Goal: Task Accomplishment & Management: Manage account settings

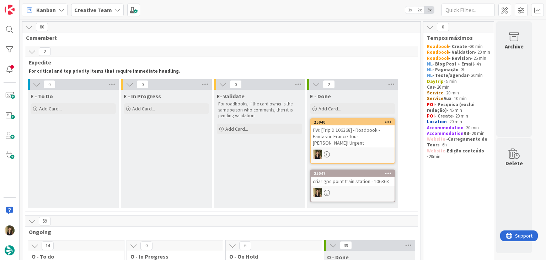
scroll to position [194, 0]
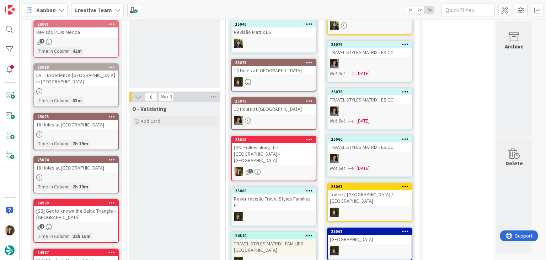
scroll to position [285, 0]
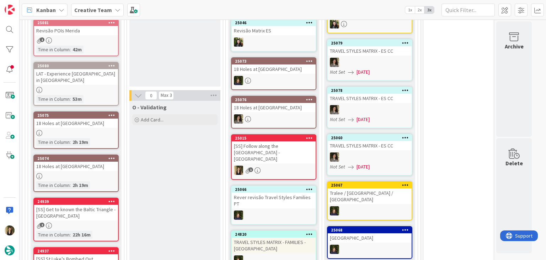
click at [82, 77] on div "25080 LAT - Experience [GEOGRAPHIC_DATA] in [GEOGRAPHIC_DATA] Time in [GEOGRAPH…" at bounding box center [75, 84] width 85 height 44
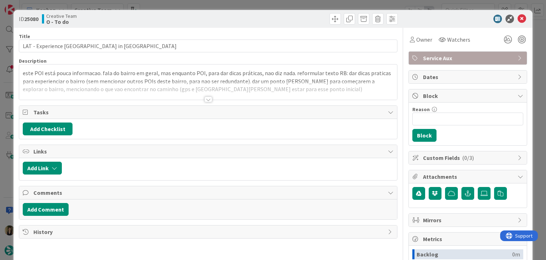
click at [206, 97] on div at bounding box center [209, 99] width 8 height 6
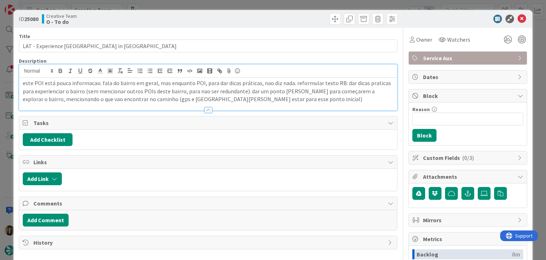
click at [222, 6] on div "ID 25080 Creative Team O - To do Title 36 / 128 LAT - Experience [GEOGRAPHIC_DA…" at bounding box center [273, 130] width 546 height 260
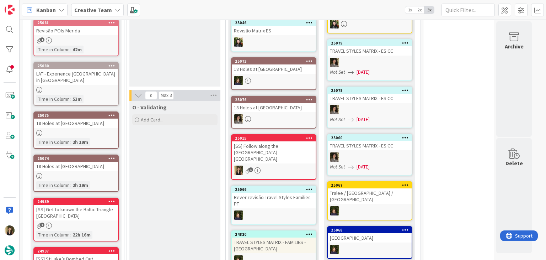
click at [94, 41] on div "1" at bounding box center [76, 40] width 84 height 6
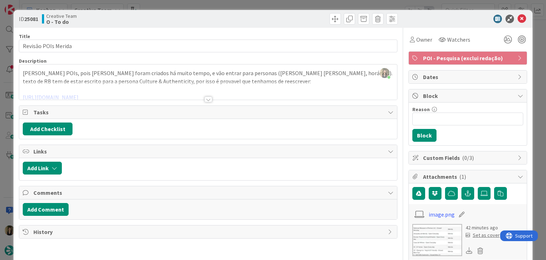
click at [205, 99] on div at bounding box center [209, 99] width 8 height 6
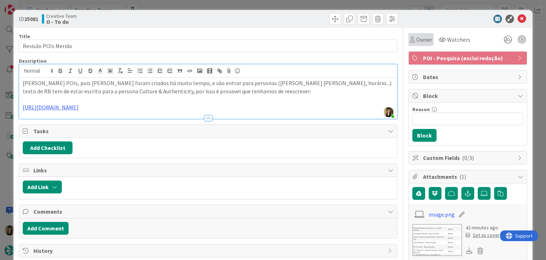
click at [410, 38] on icon at bounding box center [412, 40] width 5 height 6
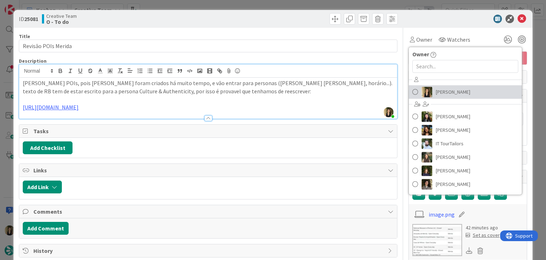
click at [441, 85] on link "[PERSON_NAME]" at bounding box center [465, 92] width 113 height 14
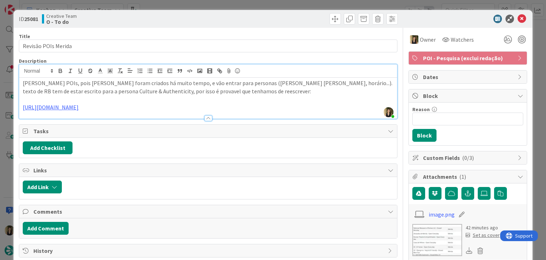
click at [227, 14] on div at bounding box center [304, 18] width 188 height 11
click at [224, 5] on div "ID 25081 Creative Team O - To do Title 19 / 128 Revisão POIs Merida Description…" at bounding box center [273, 130] width 546 height 260
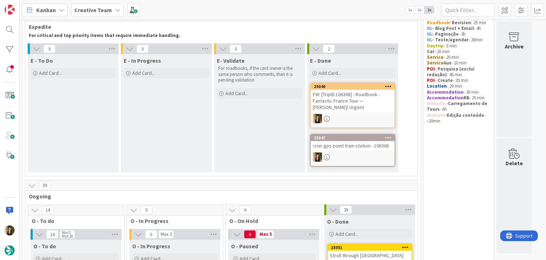
scroll to position [213, 0]
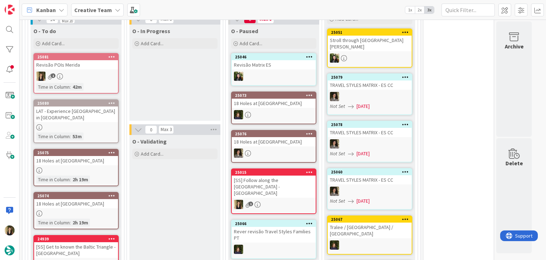
scroll to position [249, 0]
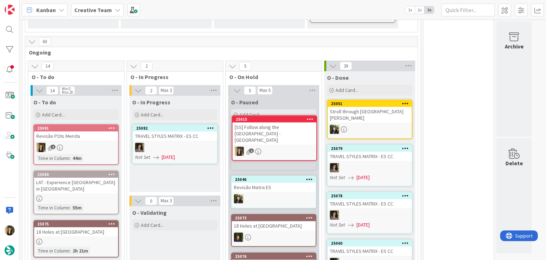
scroll to position [162, 0]
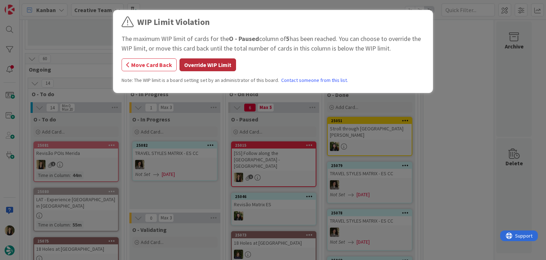
click at [196, 65] on button "Override WIP Limit" at bounding box center [208, 64] width 57 height 13
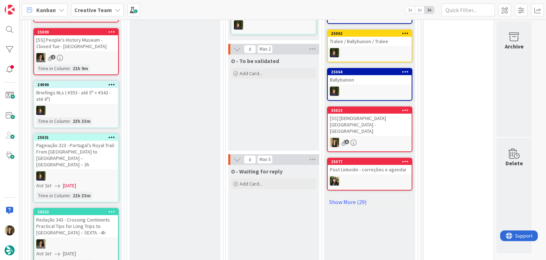
scroll to position [518, 0]
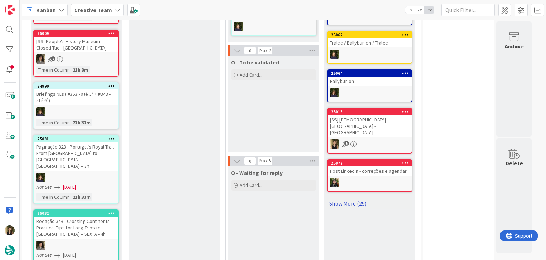
click at [359, 197] on link "Show More (29)" at bounding box center [369, 202] width 85 height 11
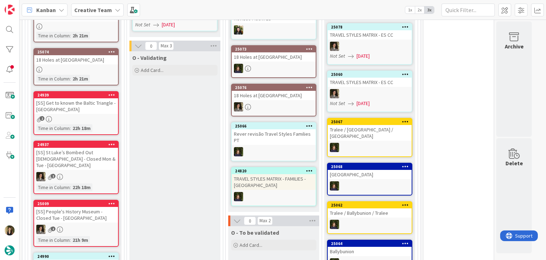
scroll to position [198, 0]
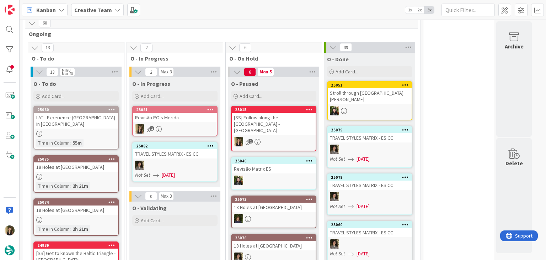
click at [255, 123] on div "[SS] Follow along the [GEOGRAPHIC_DATA] - [GEOGRAPHIC_DATA]" at bounding box center [274, 124] width 84 height 22
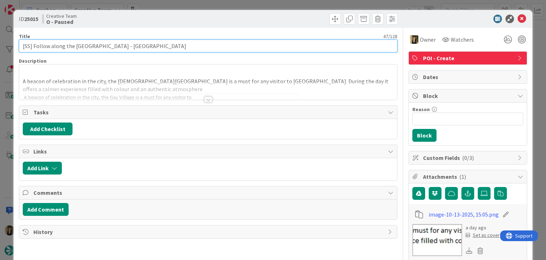
drag, startPoint x: 103, startPoint y: 46, endPoint x: 33, endPoint y: 45, distance: 69.4
click at [33, 45] on input "[SS] Follow along the [GEOGRAPHIC_DATA] - [GEOGRAPHIC_DATA]" at bounding box center [208, 45] width 378 height 13
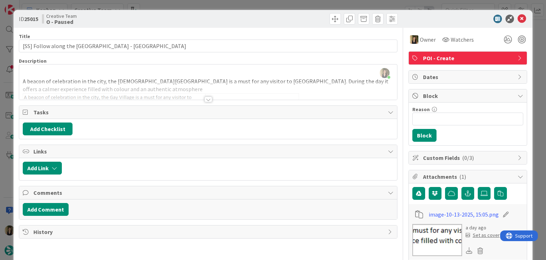
click at [166, 17] on div "Creative Team O - Paused" at bounding box center [124, 18] width 165 height 11
click at [210, 15] on div at bounding box center [304, 18] width 188 height 11
click at [208, 6] on div "ID 25015 Creative Team O - Paused Title 47 / 128 [SS] Follow along the [GEOGRAP…" at bounding box center [273, 130] width 546 height 260
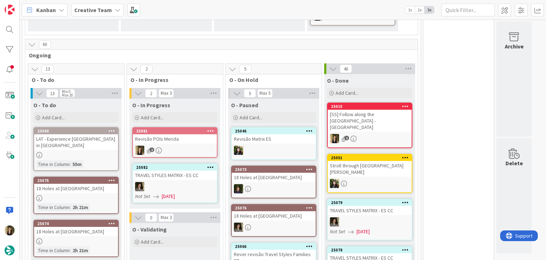
click at [186, 143] on div "25081 Revisão POIs Merida 1" at bounding box center [174, 142] width 85 height 31
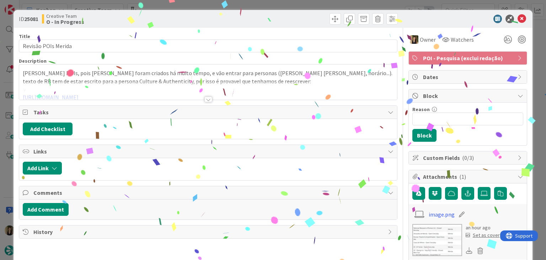
click at [206, 97] on div at bounding box center [209, 99] width 8 height 6
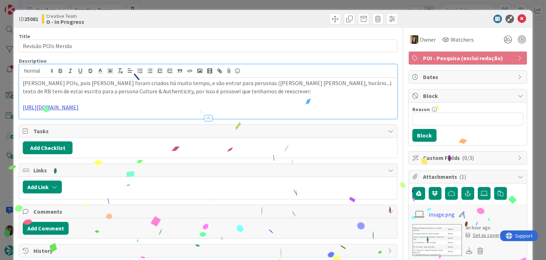
click at [79, 104] on link "[URL][DOMAIN_NAME]" at bounding box center [51, 107] width 56 height 7
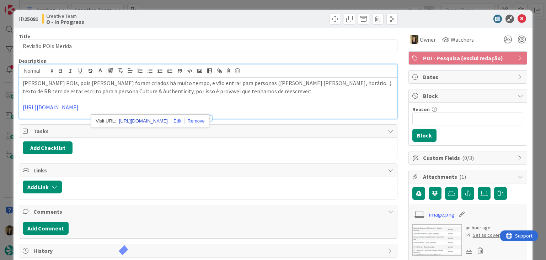
click at [142, 118] on link "[URL][DOMAIN_NAME]" at bounding box center [143, 120] width 49 height 9
click at [244, 3] on div "ID 25081 Creative Team O - In Progress Title 19 / 128 Revisão POIs Merida Descr…" at bounding box center [273, 130] width 546 height 260
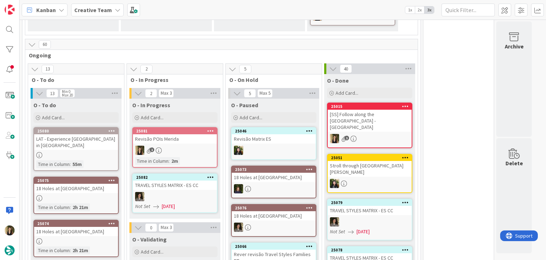
click at [186, 144] on div "25081 Revisão POIs Merida 1 Time in [GEOGRAPHIC_DATA] : 2m" at bounding box center [174, 147] width 85 height 41
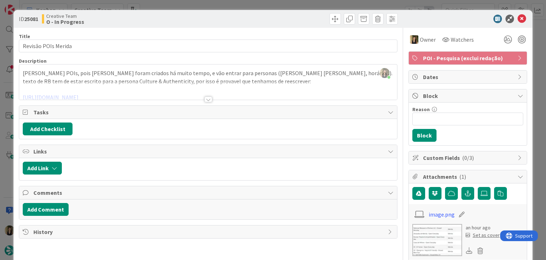
click at [270, 5] on div "ID 25081 Creative Team O - In Progress Title 19 / 128 Revisão POIs Merida Descr…" at bounding box center [273, 130] width 546 height 260
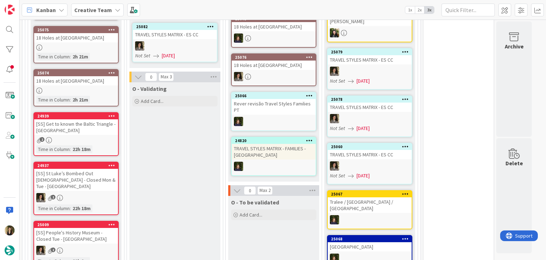
scroll to position [212, 0]
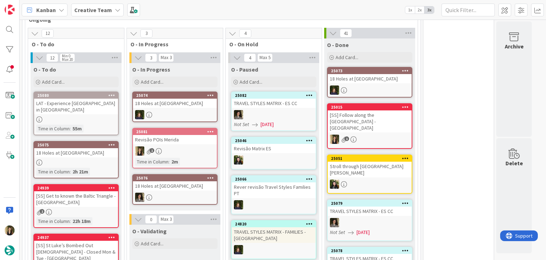
click at [189, 147] on div "1" at bounding box center [175, 150] width 84 height 9
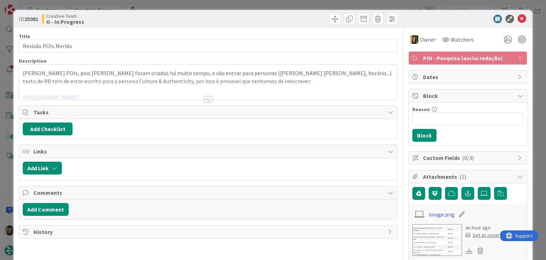
click at [207, 96] on div at bounding box center [209, 99] width 8 height 6
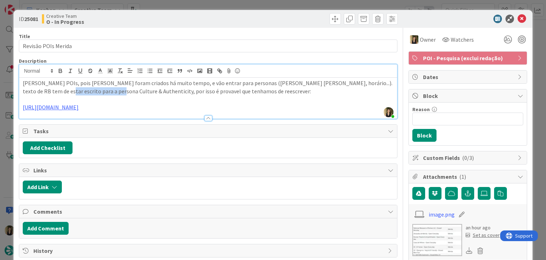
drag, startPoint x: 95, startPoint y: 91, endPoint x: 43, endPoint y: 91, distance: 52.3
click at [43, 91] on p "[PERSON_NAME] POIs, pois [PERSON_NAME] foram criados há muito tempo, e vão entr…" at bounding box center [208, 87] width 371 height 16
copy p "Culture & Authenticity"
click at [195, 13] on div "Creative Team O - In Progress" at bounding box center [124, 18] width 165 height 11
click at [195, 9] on div "ID 25081 Creative Team O - In Progress Title 19 / 128 Revisão POIs Merida Descr…" at bounding box center [273, 130] width 546 height 260
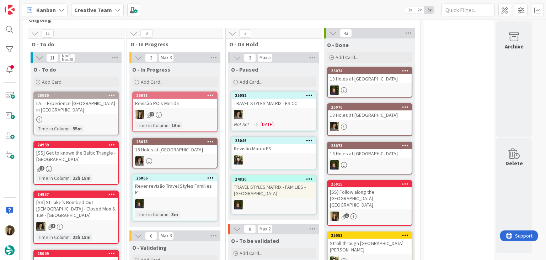
click at [193, 108] on div "25081 Revisão POIs Merida 1 Time in [GEOGRAPHIC_DATA] : 16m" at bounding box center [174, 111] width 85 height 41
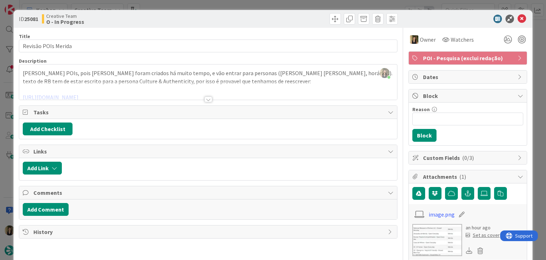
click at [152, 9] on div "ID 25081 Creative Team O - In Progress Title 19 / 128 Revisão POIs Merida Descr…" at bounding box center [273, 130] width 546 height 260
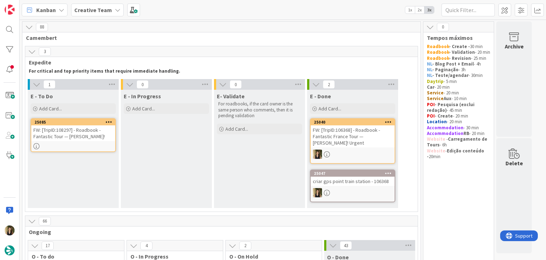
click at [68, 136] on div "FW: [TripID:108297] - Roadbook - Fantastic Tour — [PERSON_NAME]!" at bounding box center [73, 133] width 84 height 16
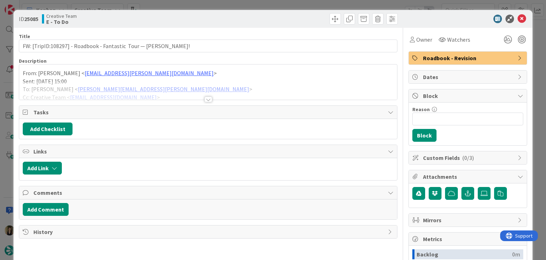
click at [208, 101] on div at bounding box center [209, 99] width 8 height 6
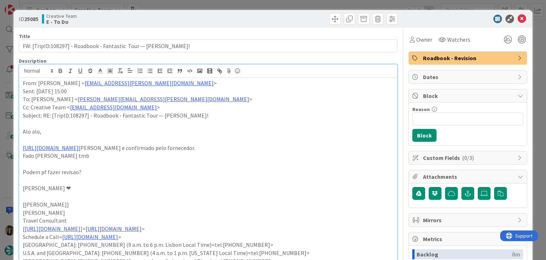
click at [228, 3] on div "ID 25085 Creative Team E - To Do Title 67 / 128 FW: [TripID:108297] - Roadbook …" at bounding box center [273, 130] width 546 height 260
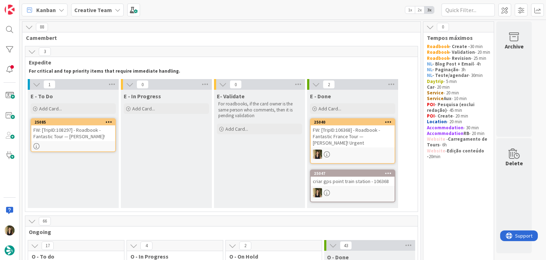
click at [107, 134] on div "FW: [TripID:108297] - Roadbook - Fantastic Tour — [PERSON_NAME]!" at bounding box center [73, 133] width 84 height 16
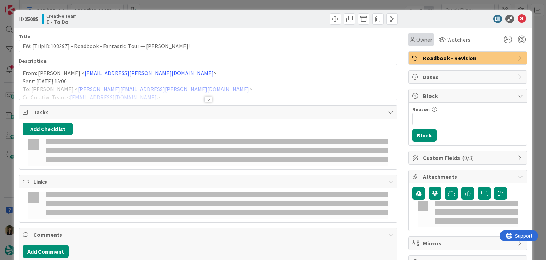
click at [410, 42] on icon at bounding box center [412, 40] width 5 height 6
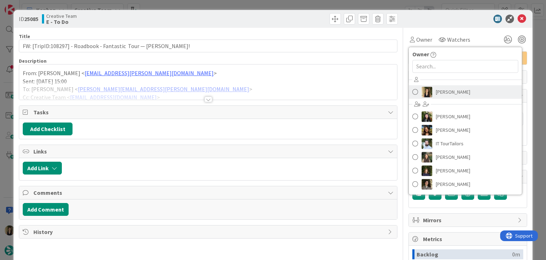
click at [456, 95] on link "[PERSON_NAME]" at bounding box center [465, 92] width 113 height 14
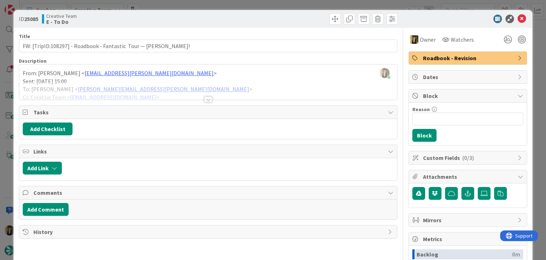
drag, startPoint x: 205, startPoint y: 95, endPoint x: 204, endPoint y: 80, distance: 15.7
click at [205, 96] on div at bounding box center [208, 90] width 378 height 18
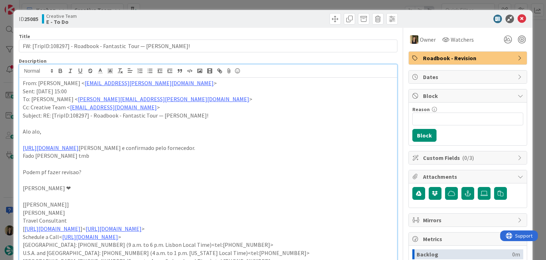
click at [209, 5] on div "ID 25085 Creative Team E - To Do Title 67 / 128 FW: [TripID:108297] - Roadbook …" at bounding box center [273, 130] width 546 height 260
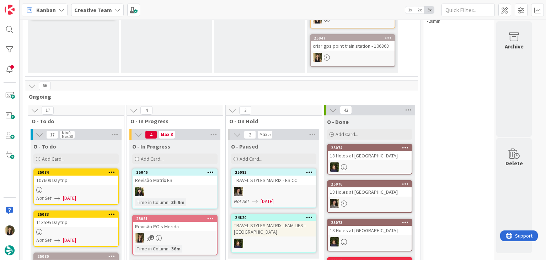
scroll to position [249, 0]
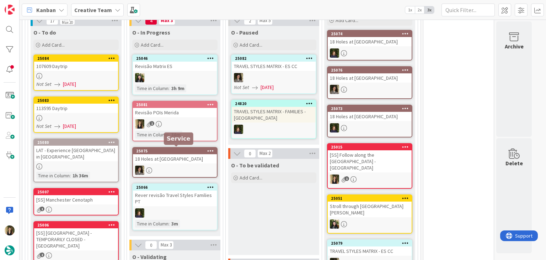
click at [177, 126] on div "1" at bounding box center [175, 123] width 84 height 9
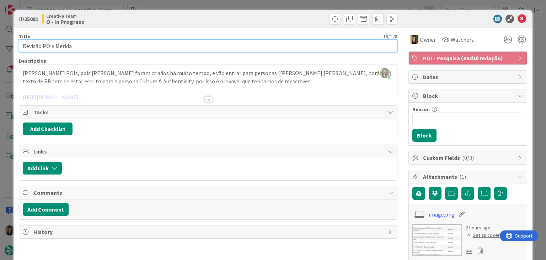
drag, startPoint x: 81, startPoint y: 47, endPoint x: 32, endPoint y: 47, distance: 49.8
click at [18, 47] on div "ID 25081 Creative Team O - In Progress Title 19 / 128 Revisão POIs Merida Descr…" at bounding box center [273, 219] width 519 height 418
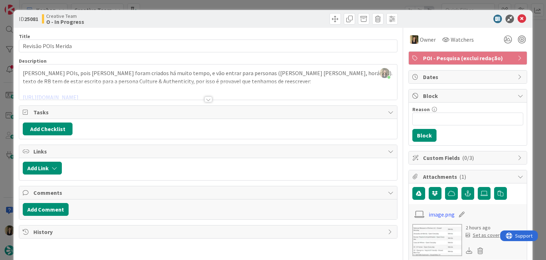
drag, startPoint x: 158, startPoint y: 21, endPoint x: 162, endPoint y: 9, distance: 12.8
click at [158, 20] on div "Creative Team O - In Progress" at bounding box center [124, 18] width 165 height 11
click at [163, 5] on div "ID 25081 Creative Team O - In Progress Title 19 / 128 Revisão POIs Merida Descr…" at bounding box center [273, 130] width 546 height 260
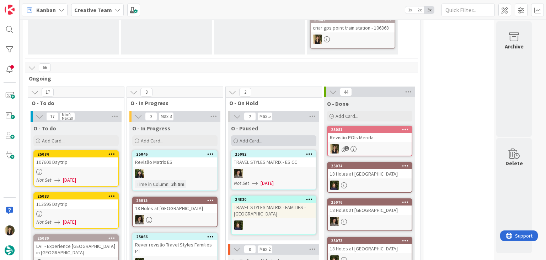
click at [271, 139] on div "Add Card..." at bounding box center [273, 140] width 85 height 11
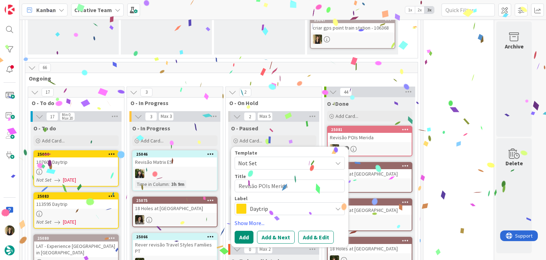
type textarea "Revisão POIs Merida"
click at [275, 206] on span "Daytrip" at bounding box center [289, 208] width 79 height 10
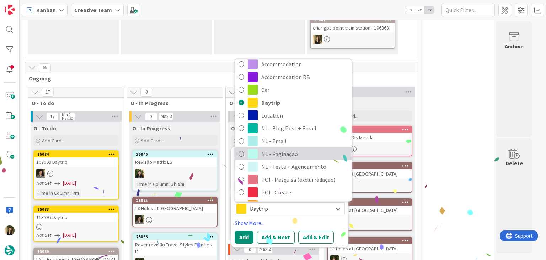
scroll to position [36, 0]
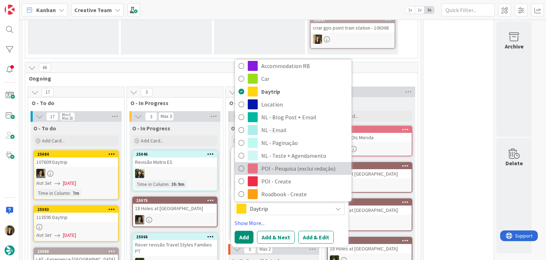
click at [289, 173] on link "POI - Pesquisa (exclui redação)" at bounding box center [293, 168] width 117 height 13
type textarea "x"
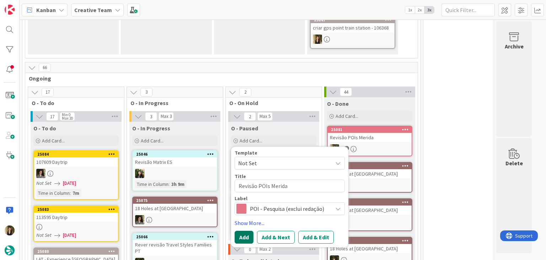
click at [241, 237] on button "Add" at bounding box center [244, 236] width 19 height 13
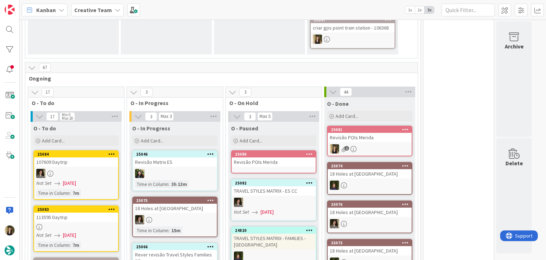
click at [353, 146] on icon at bounding box center [354, 149] width 6 height 6
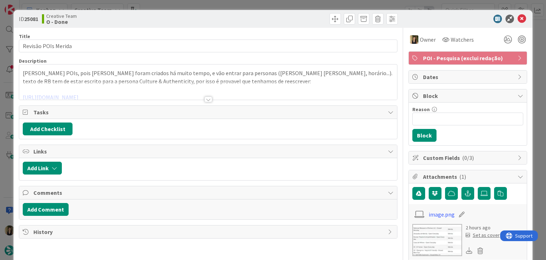
click at [206, 100] on div at bounding box center [209, 99] width 8 height 6
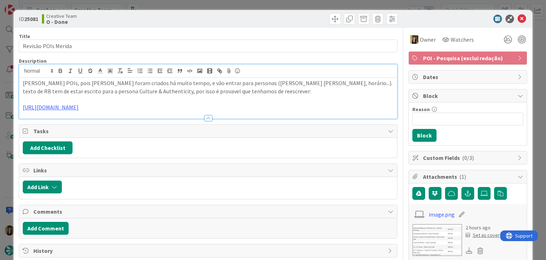
drag, startPoint x: 307, startPoint y: 108, endPoint x: 7, endPoint y: 81, distance: 301.0
click at [7, 81] on div "ID 25081 Creative Team O - Done Title 19 / 128 Revisão POIs Merida Description …" at bounding box center [273, 130] width 546 height 260
copy div "[PERSON_NAME] POIs, pois [PERSON_NAME] foram criados há muito tempo, e vão entr…"
click at [183, 21] on div "Creative Team O - Done" at bounding box center [124, 18] width 165 height 11
click at [184, 8] on div "ID 25081 Creative Team O - Done Title 19 / 128 Revisão POIs Merida Description …" at bounding box center [273, 130] width 546 height 260
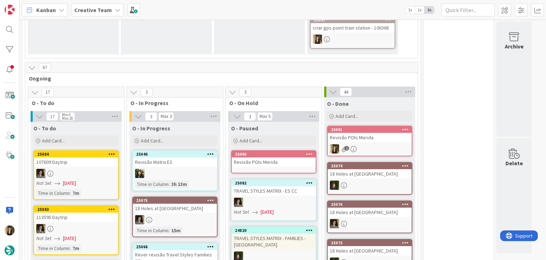
click at [283, 159] on div "Revisão POIs Merida" at bounding box center [274, 161] width 84 height 9
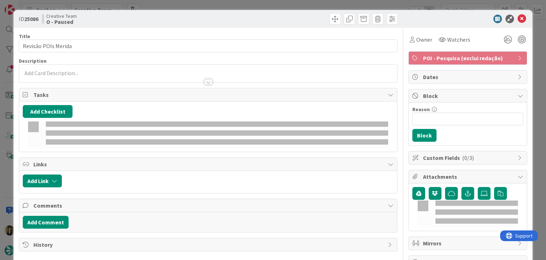
click at [145, 78] on div at bounding box center [208, 78] width 378 height 7
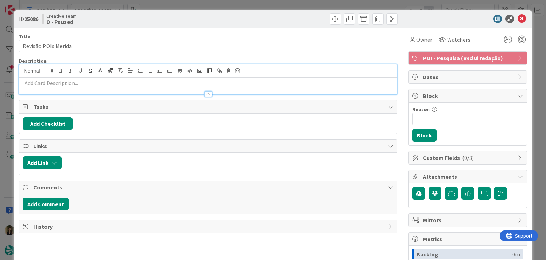
click at [134, 85] on p at bounding box center [208, 83] width 371 height 8
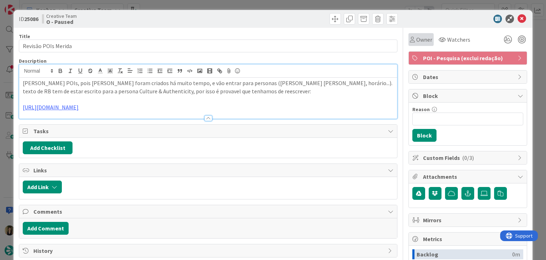
click at [416, 37] on span "Owner" at bounding box center [424, 39] width 16 height 9
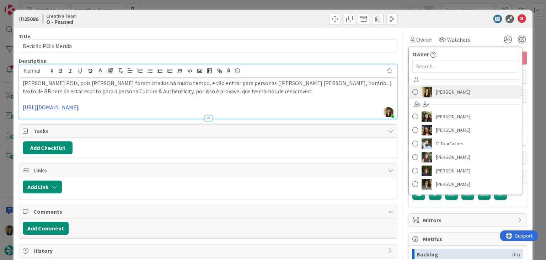
click at [439, 95] on span "[PERSON_NAME]" at bounding box center [453, 91] width 35 height 11
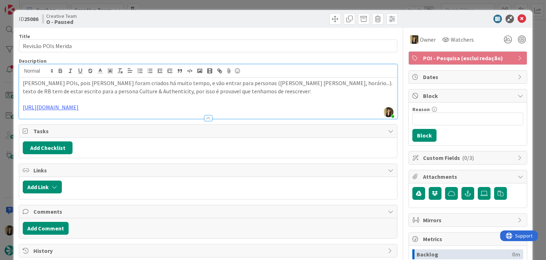
click at [276, 21] on div at bounding box center [304, 18] width 188 height 11
click at [275, 2] on div "ID 25086 Creative Team O - Paused Title 19 / 128 Revisão POIs Merida Descriptio…" at bounding box center [273, 130] width 546 height 260
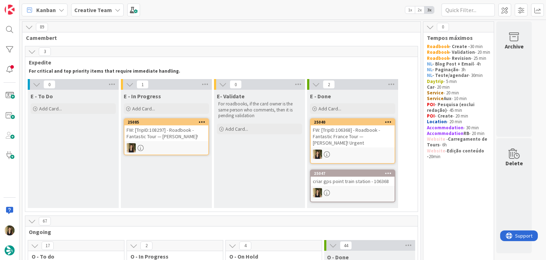
click at [159, 147] on div at bounding box center [166, 147] width 84 height 9
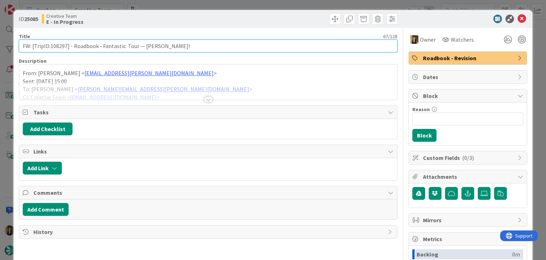
click at [58, 44] on input "FW: [TripID:108297] - Roadbook - Fantastic Tour — [PERSON_NAME]!" at bounding box center [208, 45] width 378 height 13
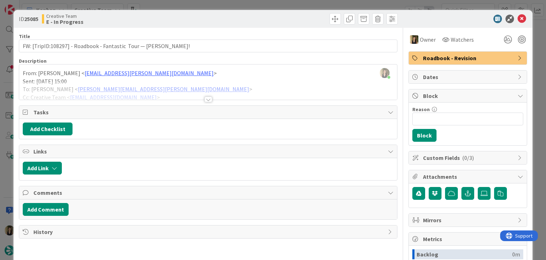
click at [206, 1] on div "ID 25085 Creative Team E - In Progress Title 67 / 128 FW: [TripID:108297] - Roa…" at bounding box center [273, 130] width 546 height 260
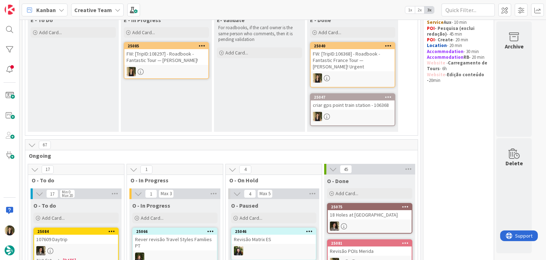
scroll to position [71, 0]
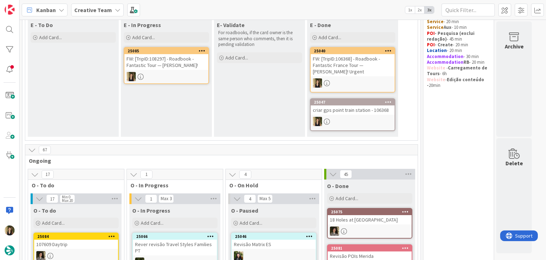
click at [172, 75] on div at bounding box center [166, 76] width 84 height 9
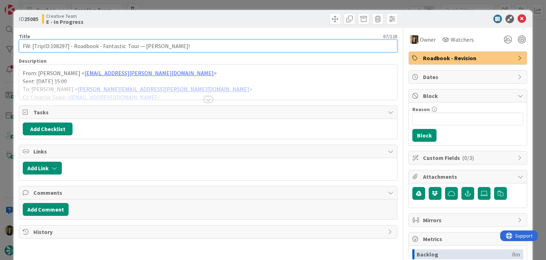
click at [56, 45] on input "FW: [TripID:108297] - Roadbook - Fantastic Tour — [PERSON_NAME]!" at bounding box center [208, 45] width 378 height 13
click at [55, 45] on input "FW: [TripID:108297] - Roadbook - Fantastic Tour — [PERSON_NAME]!" at bounding box center [208, 45] width 378 height 13
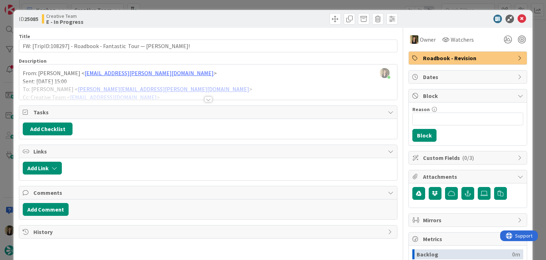
click at [202, 95] on div at bounding box center [208, 90] width 378 height 18
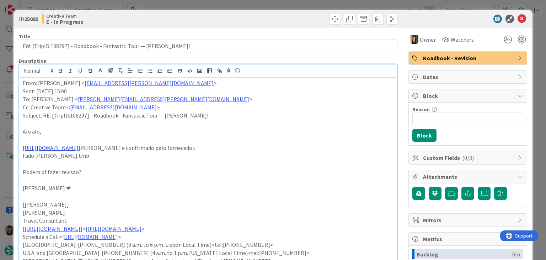
click at [79, 146] on link "[URL][DOMAIN_NAME]" at bounding box center [51, 147] width 56 height 7
click at [91, 160] on link "[URL][DOMAIN_NAME]" at bounding box center [66, 161] width 49 height 9
click at [201, 156] on p "Fado [PERSON_NAME] tmb" at bounding box center [208, 156] width 371 height 8
click at [212, 7] on div "ID 25085 Creative Team E - In Progress Title 67 / 128 FW: [TripID:108297] - Roa…" at bounding box center [273, 130] width 546 height 260
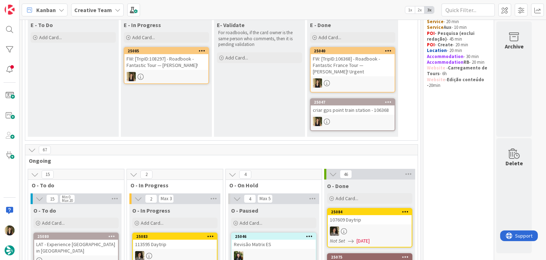
click at [176, 79] on div at bounding box center [166, 76] width 84 height 9
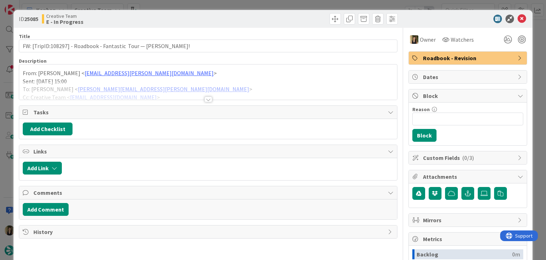
click at [455, 56] on span "Roadbook - Revision" at bounding box center [468, 58] width 91 height 9
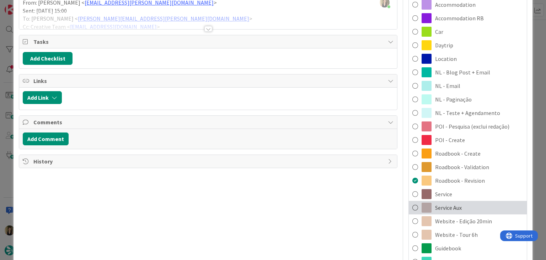
scroll to position [107, 0]
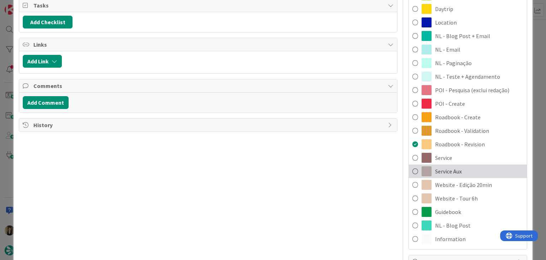
click at [457, 170] on div "Service Aux" at bounding box center [468, 171] width 118 height 14
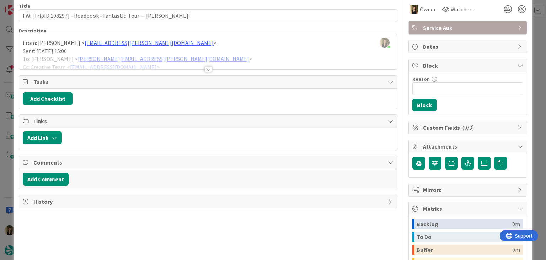
scroll to position [0, 0]
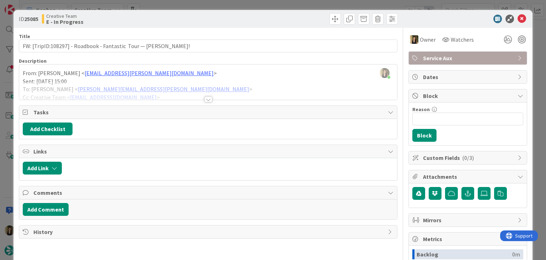
click at [285, 14] on div at bounding box center [304, 18] width 188 height 11
click at [277, 6] on div "ID 25085 Creative Team E - In Progress Title 67 / 128 FW: [TripID:108297] - Roa…" at bounding box center [273, 130] width 546 height 260
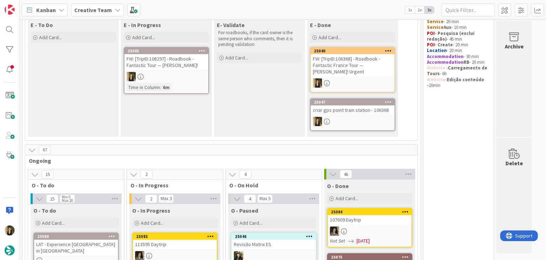
drag, startPoint x: 233, startPoint y: 115, endPoint x: 213, endPoint y: 96, distance: 28.2
click at [233, 115] on div "E- Validate For roadbooks, if the card owner is the same person who comments, t…" at bounding box center [259, 77] width 91 height 118
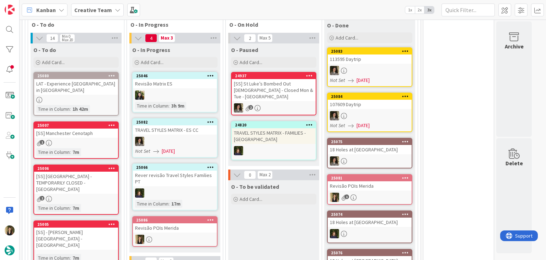
scroll to position [319, 0]
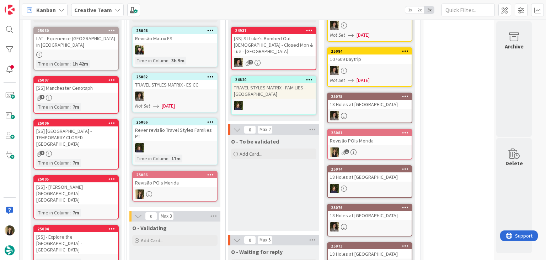
click at [190, 189] on div at bounding box center [175, 193] width 84 height 9
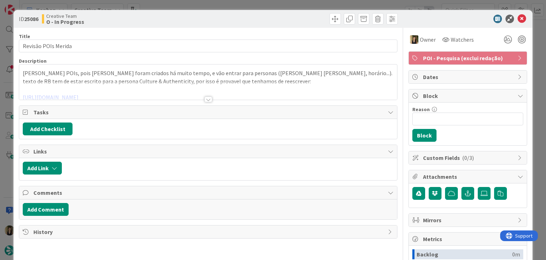
click at [206, 98] on div at bounding box center [209, 99] width 8 height 6
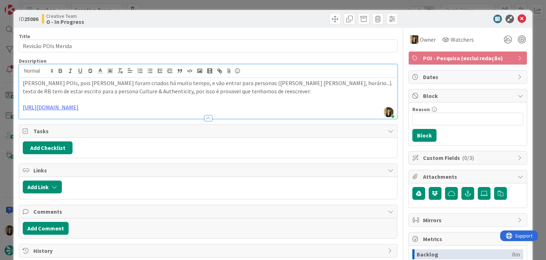
click at [261, 89] on p "[PERSON_NAME] POIs, pois [PERSON_NAME] foram criados há muito tempo, e vão entr…" at bounding box center [208, 87] width 371 height 16
click at [223, 6] on div "ID 25086 Creative Team O - In Progress Title 19 / 128 Revisão POIs Merida Descr…" at bounding box center [273, 130] width 546 height 260
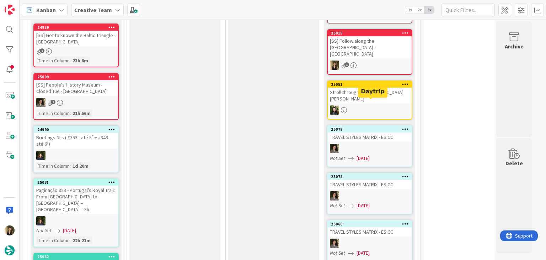
scroll to position [533, 0]
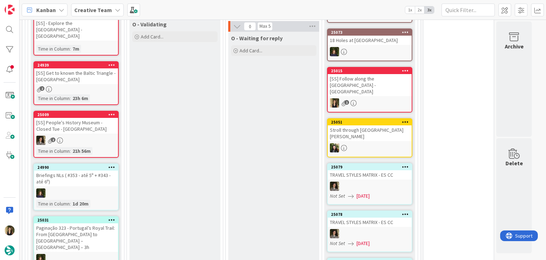
click at [375, 83] on div "[SS] Follow along the [GEOGRAPHIC_DATA] - [GEOGRAPHIC_DATA]" at bounding box center [370, 85] width 84 height 22
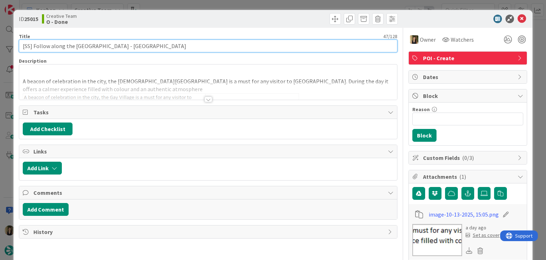
drag, startPoint x: 33, startPoint y: 48, endPoint x: 19, endPoint y: 46, distance: 14.0
click at [17, 46] on div "ID 25015 Creative Team O - Done Title 47 / 128 [SS] Follow along the [GEOGRAPHI…" at bounding box center [273, 248] width 519 height 477
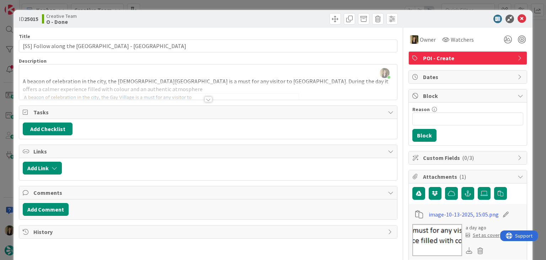
click at [213, 6] on div "ID 25015 Creative Team O - Done Title 47 / 128 [SS] Follow along the [GEOGRAPHI…" at bounding box center [273, 130] width 546 height 260
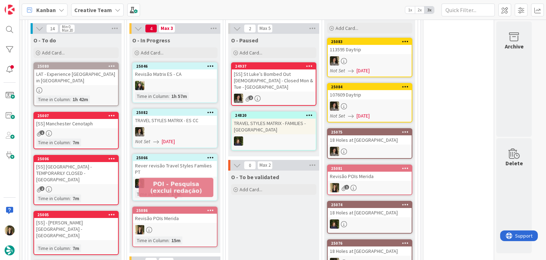
click at [187, 214] on div "25086 Revisão POIs Merida Time in [GEOGRAPHIC_DATA] : 15m" at bounding box center [174, 226] width 85 height 41
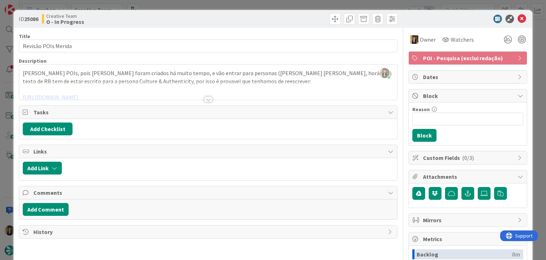
scroll to position [286, 0]
drag, startPoint x: 193, startPoint y: 19, endPoint x: 192, endPoint y: 14, distance: 4.7
click at [193, 17] on div "Creative Team O - In Progress" at bounding box center [124, 18] width 165 height 11
click at [192, 1] on div "ID 25086 Creative Team O - In Progress Title 19 / 128 Revisão POIs Merida Descr…" at bounding box center [273, 130] width 546 height 260
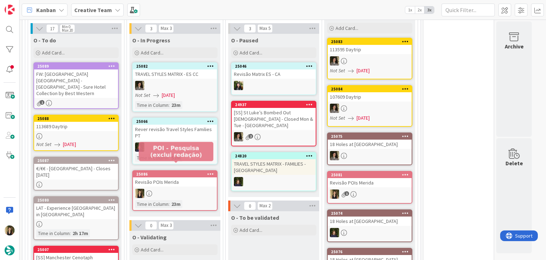
click at [182, 200] on div "23m" at bounding box center [176, 204] width 13 height 8
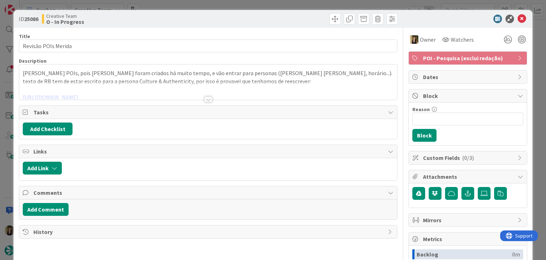
drag, startPoint x: 315, startPoint y: 1, endPoint x: 258, endPoint y: 22, distance: 61.1
click at [314, 1] on div "ID 25086 Creative Team O - In Progress Title 19 / 128 Revisão POIs Merida Descr…" at bounding box center [273, 130] width 546 height 260
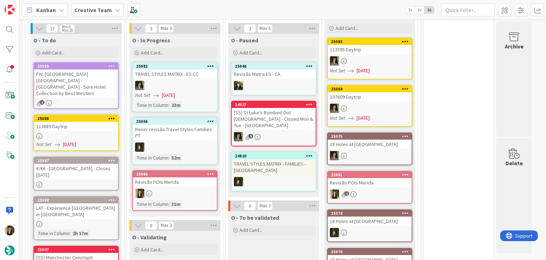
click at [92, 100] on div "1" at bounding box center [76, 103] width 84 height 6
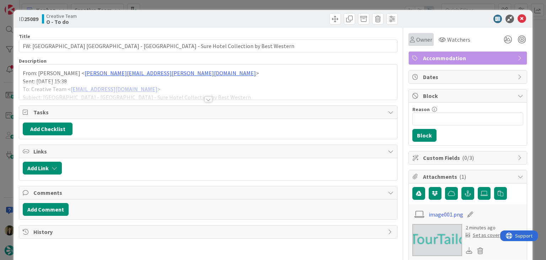
click at [410, 36] on div "Owner" at bounding box center [421, 39] width 22 height 9
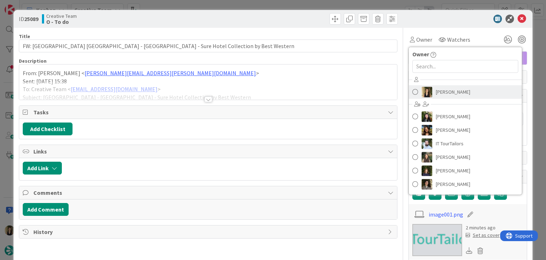
click at [440, 93] on span "[PERSON_NAME]" at bounding box center [453, 91] width 35 height 11
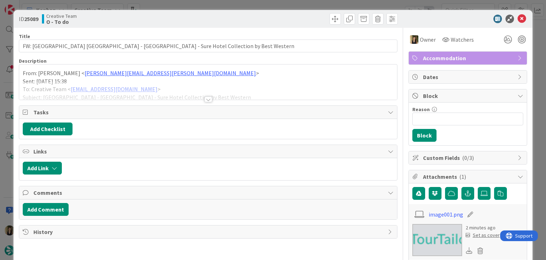
click at [294, 4] on div "ID 25089 Creative Team O - To do Title 78 / 128 FW: [GEOGRAPHIC_DATA] [GEOGRAPH…" at bounding box center [273, 130] width 546 height 260
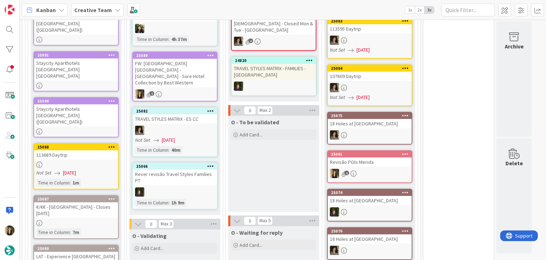
scroll to position [285, 0]
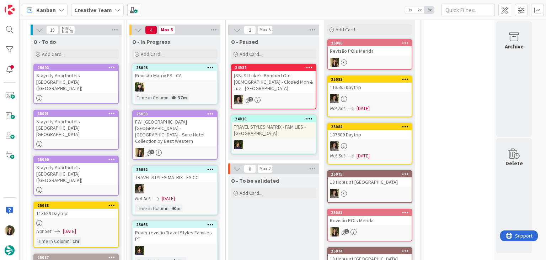
click at [196, 123] on div "FW: [GEOGRAPHIC_DATA] [GEOGRAPHIC_DATA] - [GEOGRAPHIC_DATA] - Sure Hotel Collec…" at bounding box center [175, 131] width 84 height 28
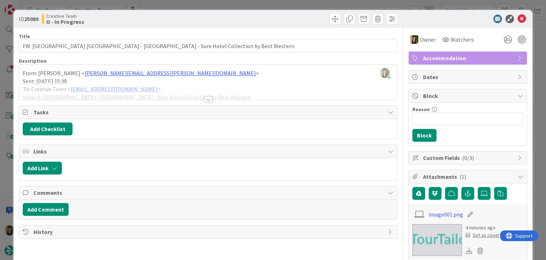
click at [207, 99] on div at bounding box center [209, 99] width 8 height 6
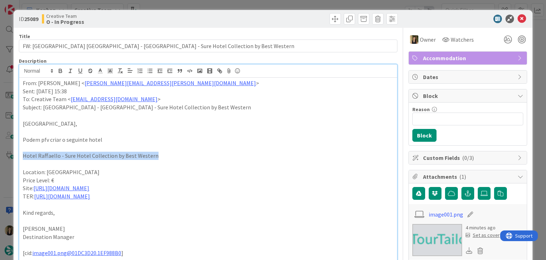
drag, startPoint x: 159, startPoint y: 156, endPoint x: 20, endPoint y: 155, distance: 139.1
click at [17, 155] on div "ID 25089 Creative Team O - In Progress Title 78 / 128 FW: Criar Hotel Rome - Ho…" at bounding box center [273, 257] width 519 height 495
copy p "Hotel Raffaello - Sure Hotel Collection by Best Western"
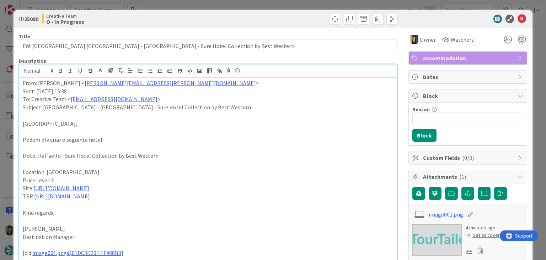
click at [173, 17] on div "Creative Team O - In Progress" at bounding box center [124, 18] width 165 height 11
click at [174, 6] on div "ID 25089 Creative Team O - In Progress Title 78 / 128 FW: Criar Hotel Rome - Ho…" at bounding box center [273, 130] width 546 height 260
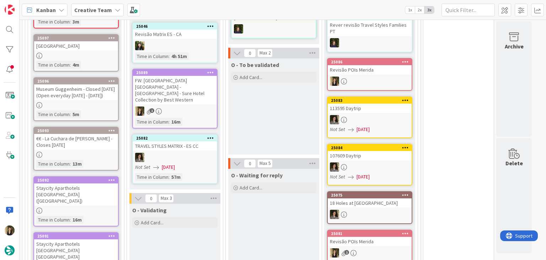
scroll to position [323, 0]
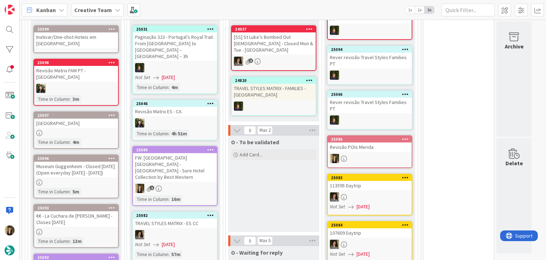
click at [191, 158] on div "FW: [GEOGRAPHIC_DATA] [GEOGRAPHIC_DATA] - [GEOGRAPHIC_DATA] - Sure Hotel Collec…" at bounding box center [175, 167] width 84 height 28
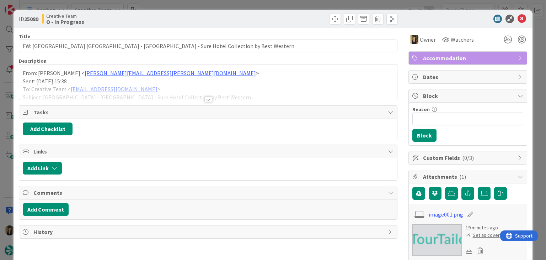
click at [205, 99] on div at bounding box center [209, 99] width 8 height 6
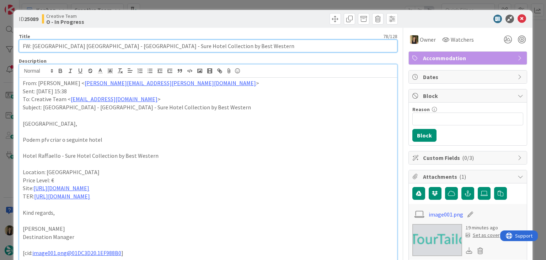
drag, startPoint x: 227, startPoint y: 44, endPoint x: 63, endPoint y: 44, distance: 163.3
click at [70, 44] on input "FW: [GEOGRAPHIC_DATA] [GEOGRAPHIC_DATA] - [GEOGRAPHIC_DATA] - Sure Hotel Collec…" at bounding box center [208, 45] width 378 height 13
click at [60, 43] on input "FW: [GEOGRAPHIC_DATA] [GEOGRAPHIC_DATA] - [GEOGRAPHIC_DATA] - Sure Hotel Collec…" at bounding box center [208, 45] width 378 height 13
drag, startPoint x: 112, startPoint y: 45, endPoint x: 20, endPoint y: 48, distance: 91.8
click at [20, 48] on input "FW: [GEOGRAPHIC_DATA] [GEOGRAPHIC_DATA] - [GEOGRAPHIC_DATA] - Sure Hotel Collec…" at bounding box center [208, 45] width 378 height 13
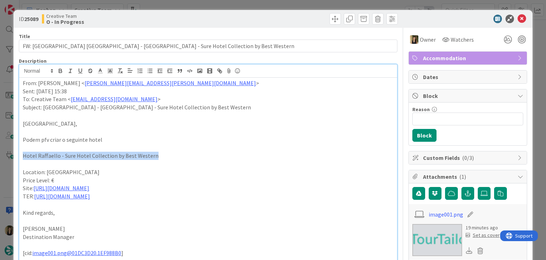
drag, startPoint x: 158, startPoint y: 155, endPoint x: 35, endPoint y: 158, distance: 122.7
click at [22, 159] on div "From: Frederico Rodrigues < frederico.rodrigues@tourtailors.com > Sent: Tuesday…" at bounding box center [208, 219] width 378 height 283
copy p "Hotel Raffaello - Sure Hotel Collection by Best Western"
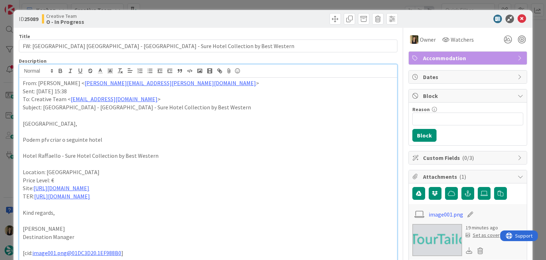
click at [186, 5] on div "ID 25089 Creative Team O - In Progress Title 78 / 128 FW: Criar Hotel Rome - Ho…" at bounding box center [273, 130] width 546 height 260
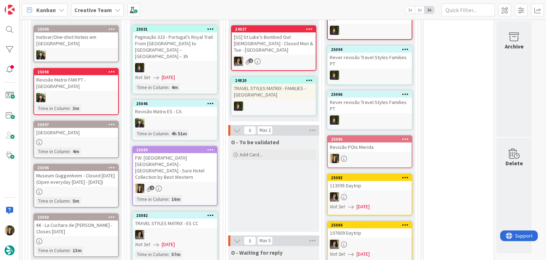
click at [201, 153] on div "FW: [GEOGRAPHIC_DATA] [GEOGRAPHIC_DATA] - [GEOGRAPHIC_DATA] - Sure Hotel Collec…" at bounding box center [175, 167] width 84 height 28
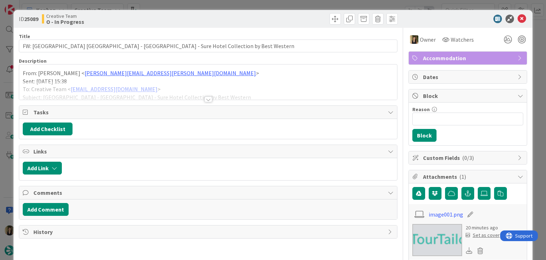
click at [297, 6] on div "ID 25089 Creative Team O - In Progress Title 78 / 128 FW: Criar Hotel Rome - Ho…" at bounding box center [273, 130] width 546 height 260
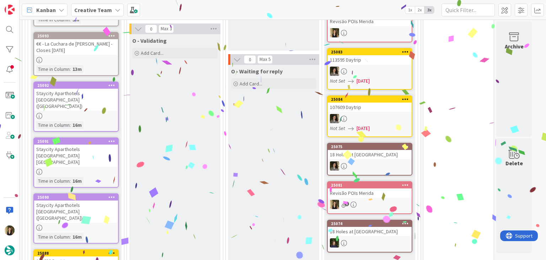
scroll to position [522, 0]
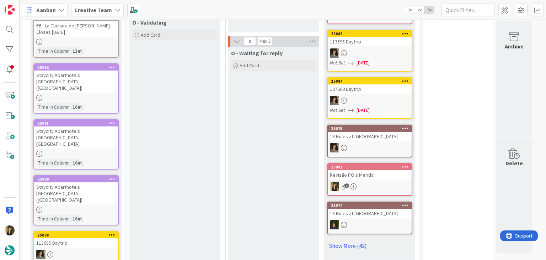
click at [95, 150] on div at bounding box center [76, 153] width 84 height 6
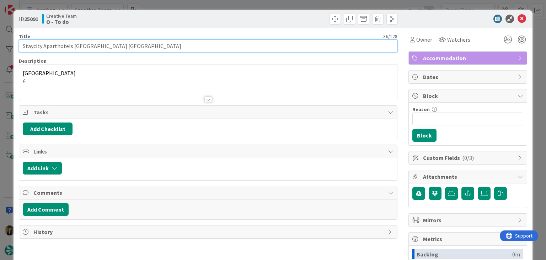
drag, startPoint x: 113, startPoint y: 45, endPoint x: 12, endPoint y: 52, distance: 101.6
click at [13, 52] on div "ID 25091 Creative Team O - To do Title 36 / 128 Staycity Aparthotels London Dal…" at bounding box center [273, 130] width 546 height 260
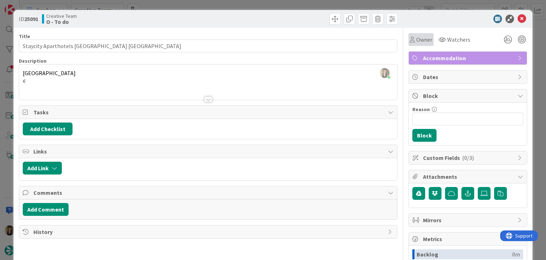
click at [410, 40] on icon at bounding box center [412, 40] width 5 height 6
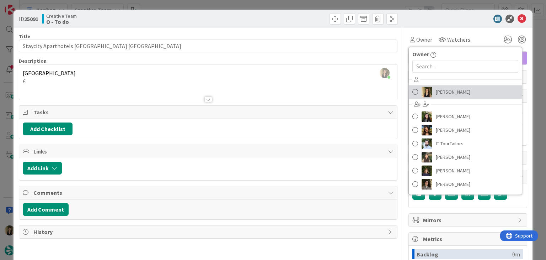
click at [449, 90] on span "[PERSON_NAME]" at bounding box center [453, 91] width 35 height 11
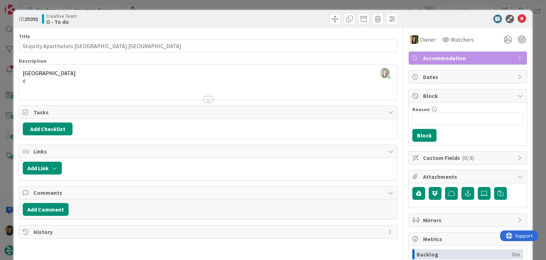
drag, startPoint x: 287, startPoint y: 13, endPoint x: 285, endPoint y: 10, distance: 3.8
click at [286, 13] on div at bounding box center [304, 18] width 188 height 11
click at [283, 5] on div "ID 25091 Creative Team O - To do Title 36 / 128 Staycity Aparthotels London Dal…" at bounding box center [273, 130] width 546 height 260
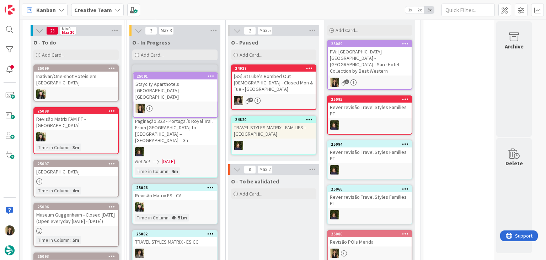
scroll to position [278, 0]
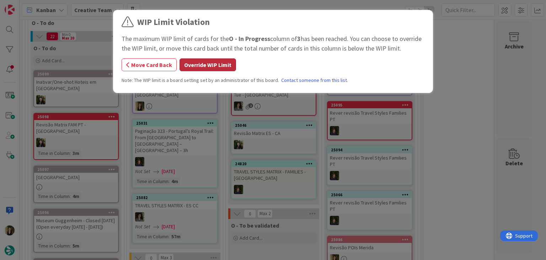
click at [229, 66] on button "Override WIP Limit" at bounding box center [208, 64] width 57 height 13
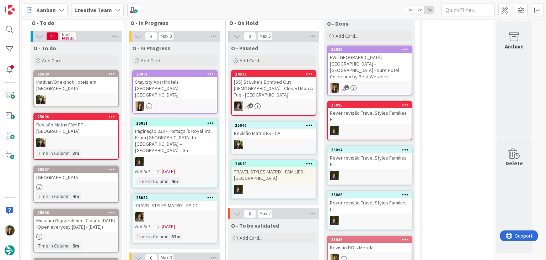
click at [187, 84] on div "Staycity Aparthotels London Dalston" at bounding box center [175, 88] width 84 height 22
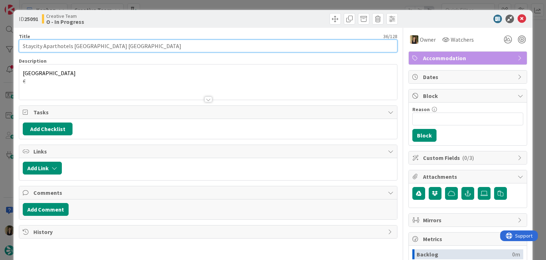
drag, startPoint x: 110, startPoint y: 44, endPoint x: 9, endPoint y: 46, distance: 101.4
click at [9, 46] on div "ID 25091 Creative Team O - In Progress Title 36 / 128 Staycity Aparthotels Lond…" at bounding box center [273, 130] width 546 height 260
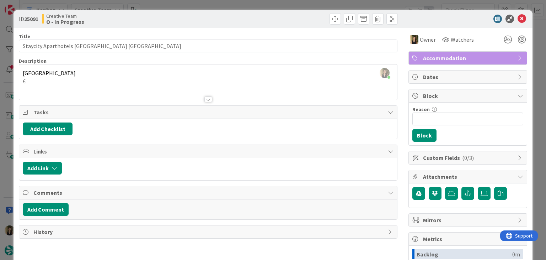
click at [160, 13] on div "Creative Team O - In Progress" at bounding box center [124, 18] width 165 height 11
click at [163, 3] on div "ID 25091 Creative Team O - In Progress Title 36 / 128 Staycity Aparthotels Lond…" at bounding box center [273, 130] width 546 height 260
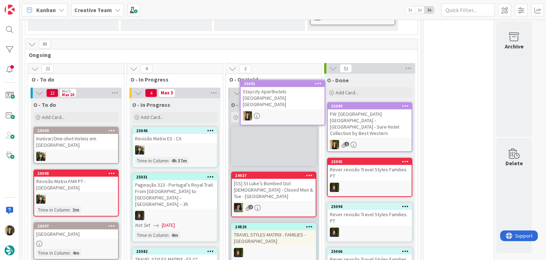
scroll to position [212, 0]
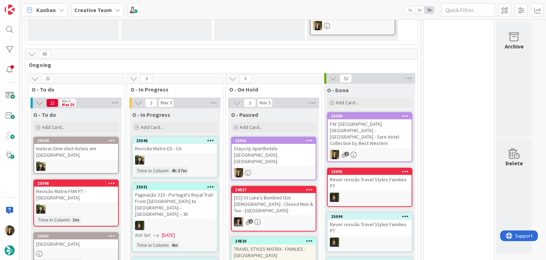
drag, startPoint x: 478, startPoint y: 100, endPoint x: 469, endPoint y: 98, distance: 8.9
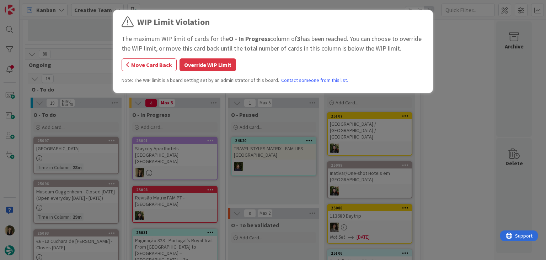
drag, startPoint x: 208, startPoint y: 64, endPoint x: 193, endPoint y: 38, distance: 30.1
click at [208, 64] on button "Override WIP Limit" at bounding box center [208, 64] width 57 height 13
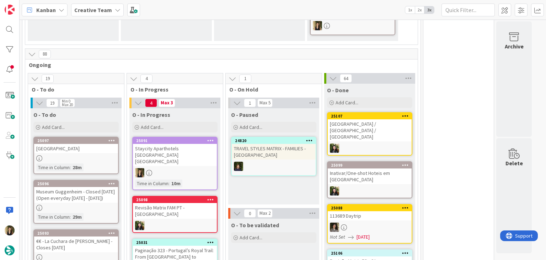
click at [173, 168] on div at bounding box center [175, 172] width 84 height 9
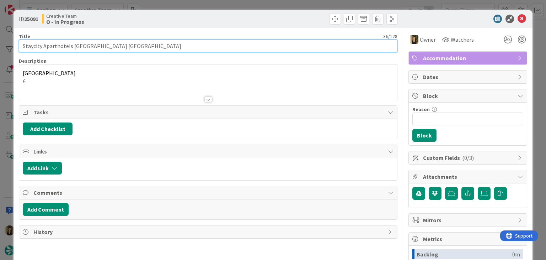
drag, startPoint x: 120, startPoint y: 44, endPoint x: 10, endPoint y: 44, distance: 109.5
click at [10, 44] on div "ID 25091 Creative Team O - In Progress Title 36 / 128 Staycity Aparthotels Lond…" at bounding box center [273, 130] width 546 height 260
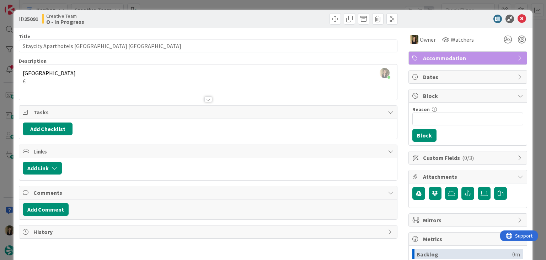
click at [179, 0] on div "ID 25091 Creative Team O - In Progress Title 36 / 128 Staycity Aparthotels Lond…" at bounding box center [273, 130] width 546 height 260
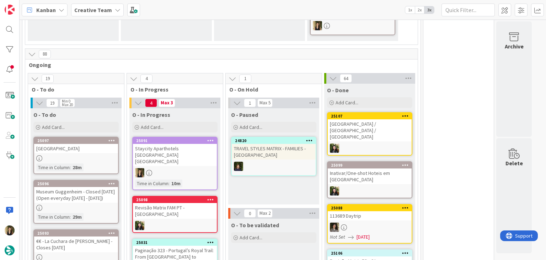
click at [174, 149] on div "Staycity Aparthotels London Dalston" at bounding box center [175, 155] width 84 height 22
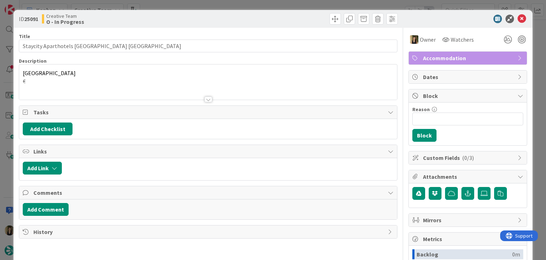
click at [189, 20] on div "Creative Team O - In Progress" at bounding box center [124, 18] width 165 height 11
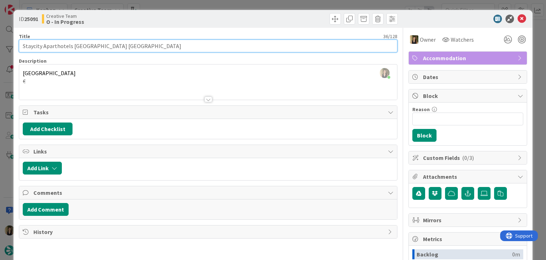
drag, startPoint x: 122, startPoint y: 43, endPoint x: 13, endPoint y: 46, distance: 108.9
click at [14, 46] on div "ID 25091 Creative Team O - In Progress Title 36 / 128 Staycity Aparthotels Lond…" at bounding box center [273, 191] width 519 height 362
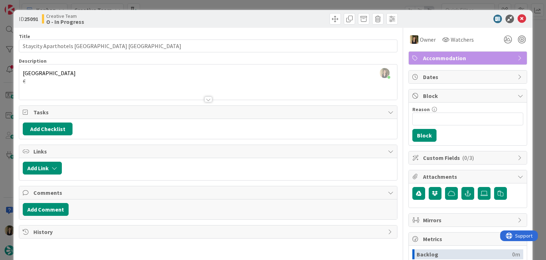
click at [173, 6] on div "ID 25091 Creative Team O - In Progress Title 36 / 128 Staycity Aparthotels Lond…" at bounding box center [273, 130] width 546 height 260
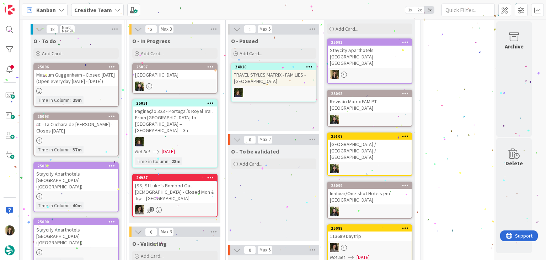
scroll to position [356, 0]
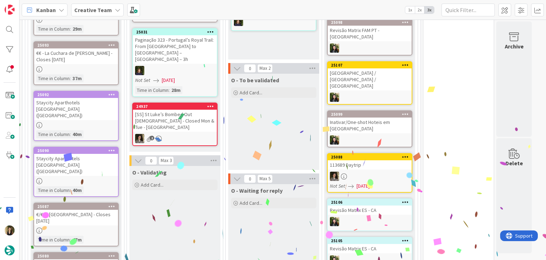
click at [98, 119] on div "25092 Staycity Aparthotels Dublin Castle (SEM PA) Time in Column : 40m" at bounding box center [75, 116] width 85 height 50
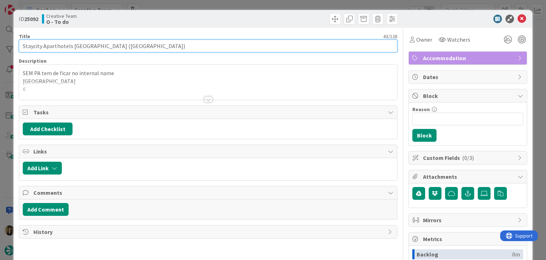
drag, startPoint x: 141, startPoint y: 47, endPoint x: 23, endPoint y: 48, distance: 117.4
click at [23, 47] on input "Staycity Aparthotels Dublin Castle (SEM PA)" at bounding box center [208, 45] width 378 height 13
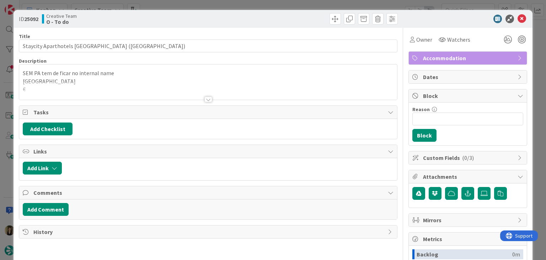
click at [149, 75] on div "SEM PA tem de ficar no internal name Dublin €" at bounding box center [208, 81] width 378 height 35
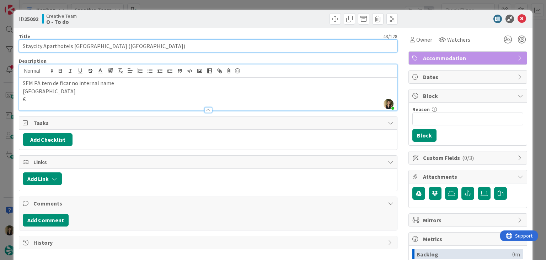
drag, startPoint x: 103, startPoint y: 46, endPoint x: 14, endPoint y: 45, distance: 89.3
click at [14, 45] on div "ID 25092 Creative Team O - To do Title 43 / 128 Staycity Aparthotels Dublin Cas…" at bounding box center [273, 191] width 519 height 362
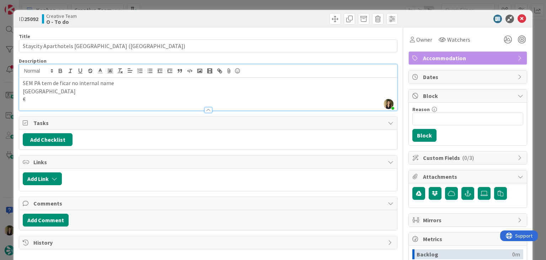
drag, startPoint x: 416, startPoint y: 42, endPoint x: 417, endPoint y: 46, distance: 3.7
click at [416, 42] on span "Owner" at bounding box center [424, 39] width 16 height 9
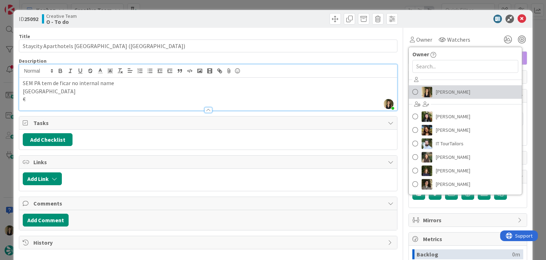
click at [436, 91] on span "[PERSON_NAME]" at bounding box center [453, 91] width 35 height 11
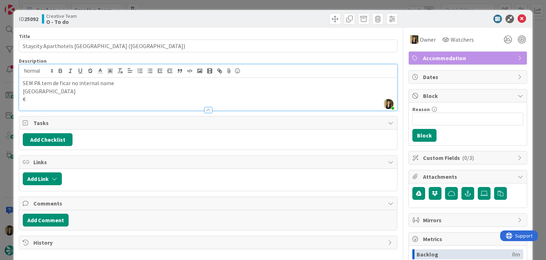
click at [286, 9] on div "ID 25092 Creative Team O - To do Title 43 / 128 Staycity Aparthotels Dublin Cas…" at bounding box center [273, 130] width 546 height 260
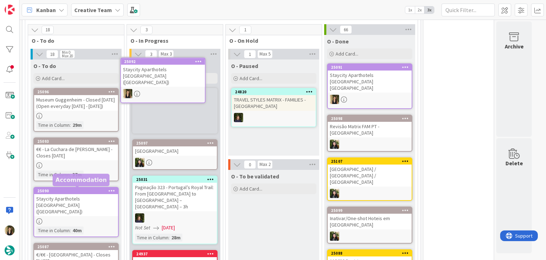
scroll to position [232, 0]
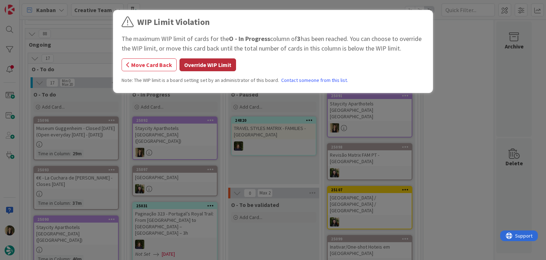
click at [217, 67] on button "Override WIP Limit" at bounding box center [208, 64] width 57 height 13
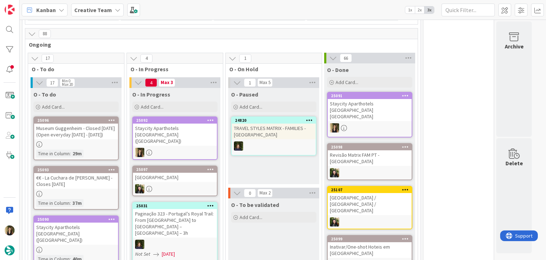
click at [174, 131] on div "Staycity Aparthotels Dublin Castle (SEM PA)" at bounding box center [175, 134] width 84 height 22
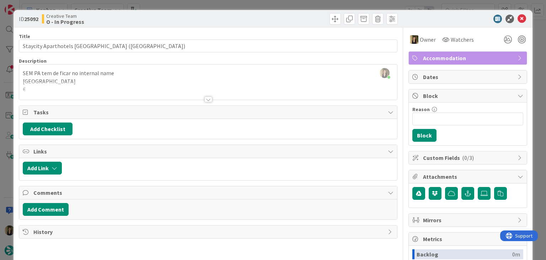
click at [152, 14] on div "Creative Team O - In Progress" at bounding box center [124, 18] width 165 height 11
click at [174, 86] on div at bounding box center [208, 90] width 378 height 18
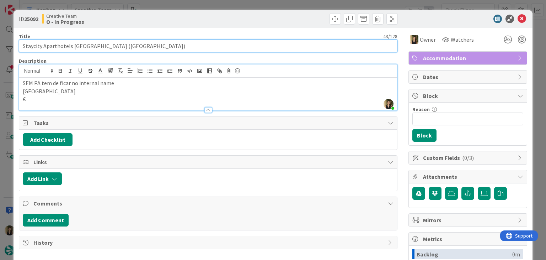
drag, startPoint x: 102, startPoint y: 44, endPoint x: 14, endPoint y: 48, distance: 88.0
click at [14, 48] on div "ID 25092 Creative Team O - In Progress Title 43 / 128 Staycity Aparthotels Dubl…" at bounding box center [273, 191] width 519 height 362
drag, startPoint x: 135, startPoint y: 44, endPoint x: 12, endPoint y: 46, distance: 122.4
click at [13, 46] on div "ID 25092 Creative Team O - In Progress Title 43 / 128 Staycity Aparthotels Dubl…" at bounding box center [273, 130] width 546 height 260
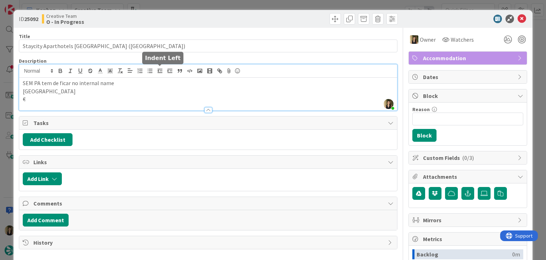
click at [148, 98] on p "€" at bounding box center [208, 99] width 371 height 8
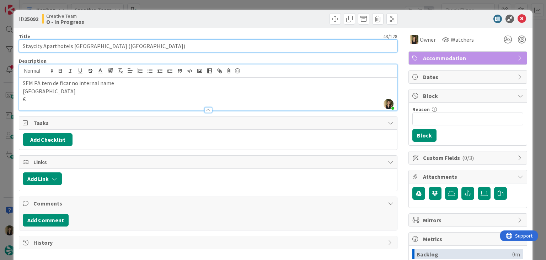
drag, startPoint x: 103, startPoint y: 46, endPoint x: 16, endPoint y: 46, distance: 86.8
click at [18, 46] on div "ID 25092 Creative Team O - In Progress Title 43 / 128 Staycity Aparthotels Dubl…" at bounding box center [273, 191] width 519 height 362
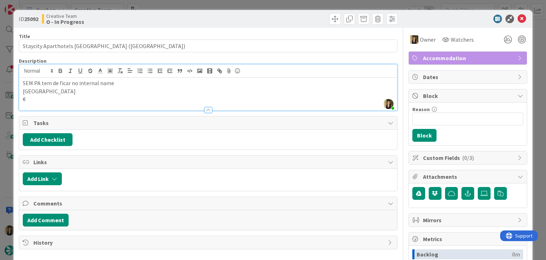
click at [383, 2] on div "ID 25092 Creative Team O - In Progress Title 43 / 128 Staycity Aparthotels Dubl…" at bounding box center [273, 130] width 546 height 260
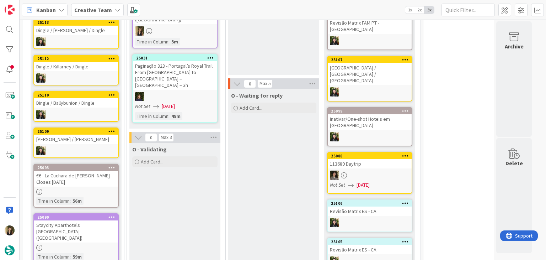
scroll to position [552, 0]
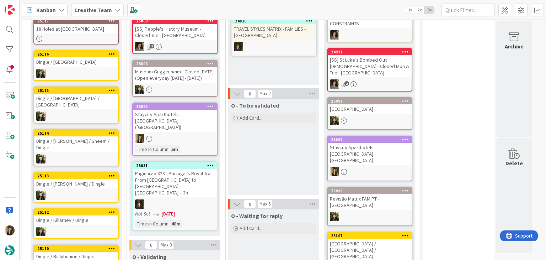
scroll to position [300, 0]
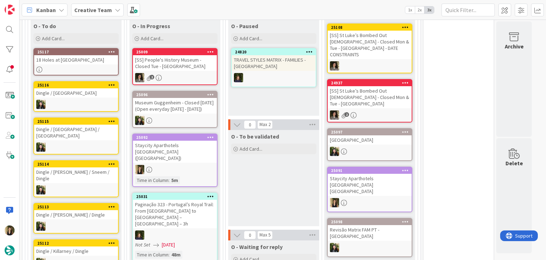
click at [269, 179] on div "O - To be validated Add Card..." at bounding box center [273, 178] width 91 height 96
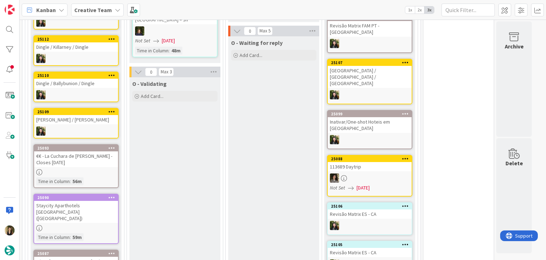
scroll to position [514, 0]
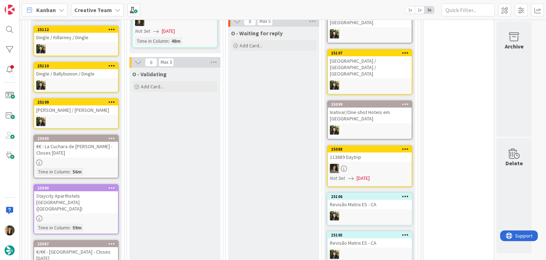
click at [102, 215] on div at bounding box center [76, 218] width 84 height 6
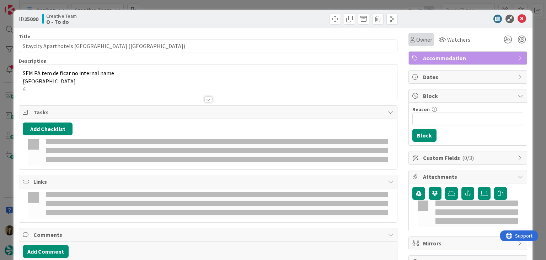
click at [409, 36] on div "Owner" at bounding box center [421, 39] width 25 height 13
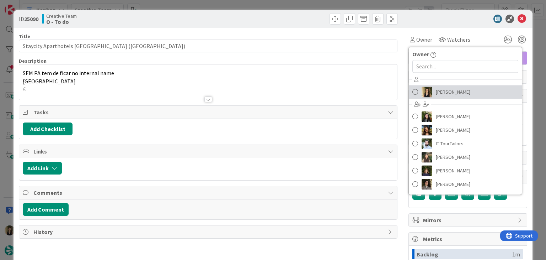
click at [439, 95] on span "[PERSON_NAME]" at bounding box center [453, 91] width 35 height 11
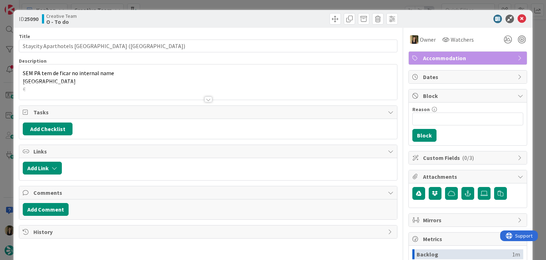
drag, startPoint x: 292, startPoint y: 14, endPoint x: 290, endPoint y: 4, distance: 10.2
click at [291, 13] on div at bounding box center [304, 18] width 188 height 11
click at [288, 1] on div "ID 25090 Creative Team O - To do Title 46 / 128 Staycity Aparthotels London Gre…" at bounding box center [273, 130] width 546 height 260
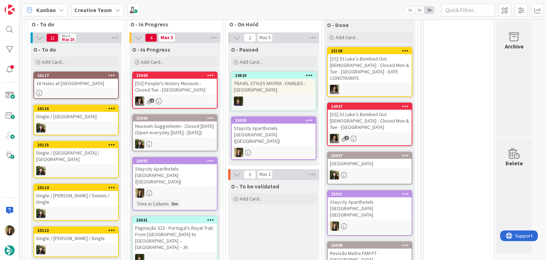
click at [268, 148] on div at bounding box center [274, 152] width 84 height 9
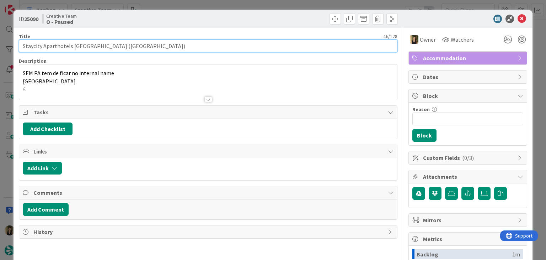
drag, startPoint x: 115, startPoint y: 44, endPoint x: 17, endPoint y: 47, distance: 98.6
click at [17, 47] on div "ID 25090 Creative Team O - Paused Title 46 / 128 Staycity Aparthotels London Gr…" at bounding box center [273, 191] width 519 height 362
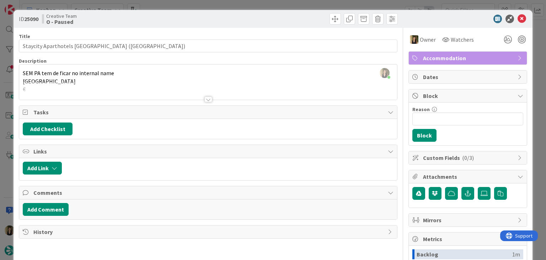
click at [161, 23] on div "Creative Team O - Paused" at bounding box center [124, 18] width 165 height 11
drag, startPoint x: 219, startPoint y: 19, endPoint x: 217, endPoint y: 11, distance: 7.9
click at [219, 18] on div at bounding box center [304, 18] width 188 height 11
click at [217, 3] on div "ID 25090 Creative Team O - Paused Title 46 / 128 Staycity Aparthotels London Gr…" at bounding box center [273, 130] width 546 height 260
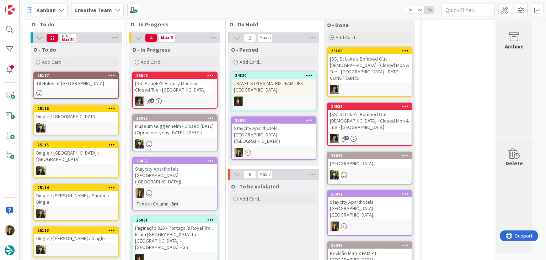
click at [283, 134] on div "Staycity Aparthotels London Greenwich (SEM PA)" at bounding box center [274, 134] width 84 height 22
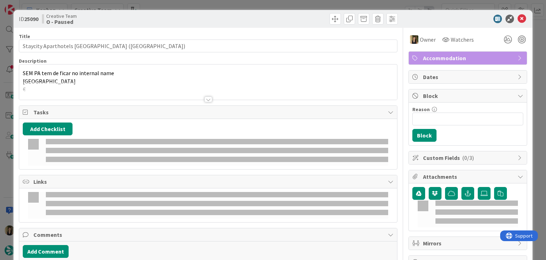
drag, startPoint x: 271, startPoint y: 4, endPoint x: 265, endPoint y: 17, distance: 14.5
click at [271, 4] on div "ID 25090 Creative Team O - Paused Title 46 / 128 Staycity Aparthotels London Gr…" at bounding box center [273, 130] width 546 height 260
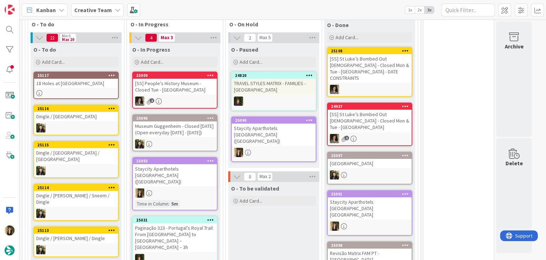
click at [189, 190] on div at bounding box center [175, 192] width 84 height 9
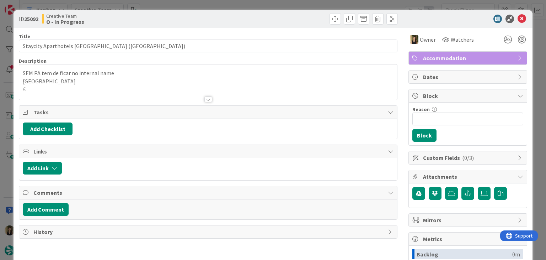
click at [270, 2] on div "ID 25092 Creative Team O - In Progress Title 43 / 128 Staycity Aparthotels Dubl…" at bounding box center [273, 130] width 546 height 260
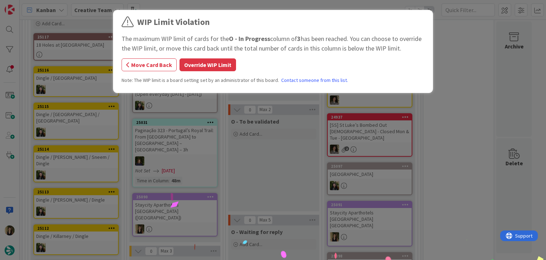
scroll to position [317, 0]
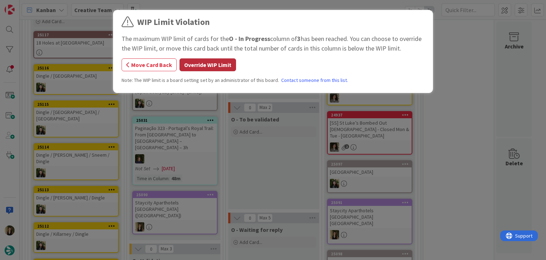
click at [221, 65] on button "Override WIP Limit" at bounding box center [208, 64] width 57 height 13
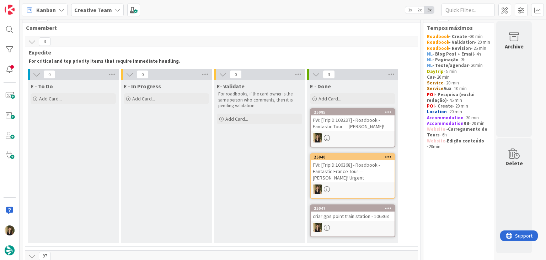
scroll to position [0, 0]
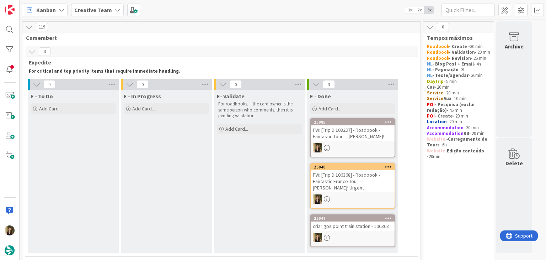
click at [371, 177] on div "FW: [TripID:106368] - Roadbook - Fantastic France Tour — [PERSON_NAME]! Urgent" at bounding box center [353, 181] width 84 height 22
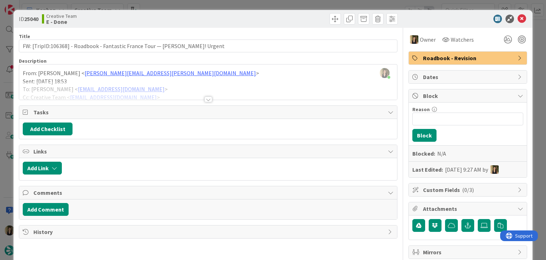
click at [206, 100] on div at bounding box center [209, 99] width 8 height 6
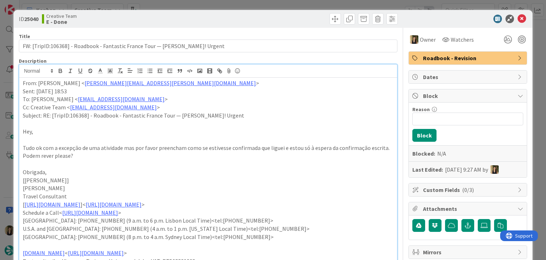
click at [248, 8] on div "ID 25040 Creative Team E - Done Title 77 / 128 FW: [TripID:106368] - Roadbook -…" at bounding box center [273, 130] width 546 height 260
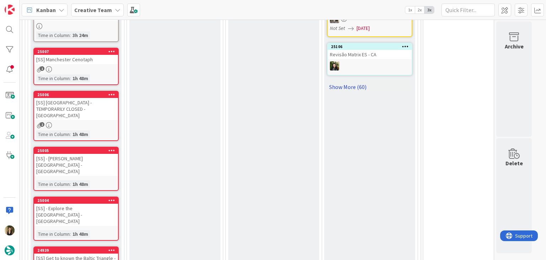
scroll to position [605, 0]
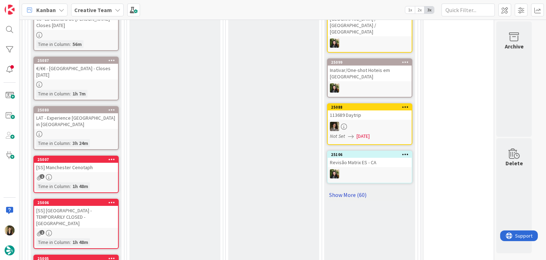
click at [358, 189] on link "Show More (60)" at bounding box center [369, 194] width 85 height 11
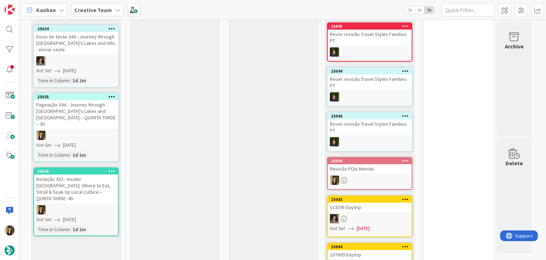
scroll to position [1174, 0]
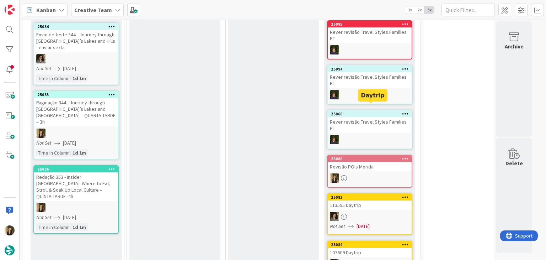
click at [368, 173] on div at bounding box center [370, 177] width 84 height 9
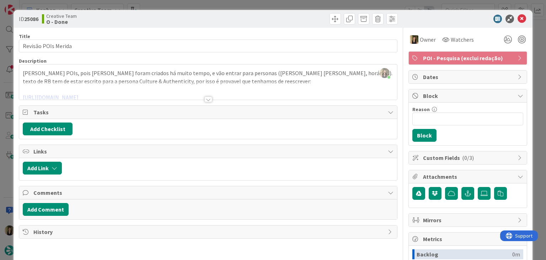
click at [439, 57] on span "POI - Pesquisa (exclui redação)" at bounding box center [468, 58] width 91 height 9
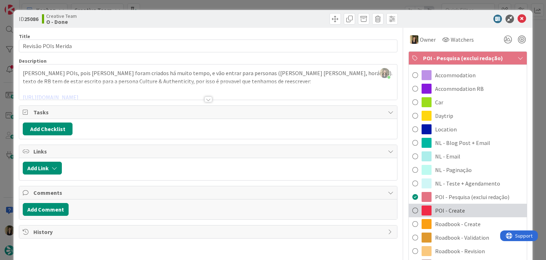
click at [456, 207] on span "POI - Create" at bounding box center [450, 210] width 30 height 9
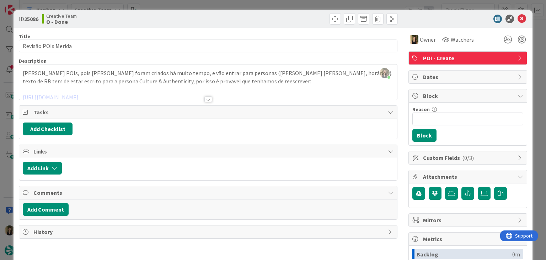
drag, startPoint x: 301, startPoint y: 21, endPoint x: 302, endPoint y: 0, distance: 21.0
click at [300, 17] on div at bounding box center [304, 18] width 188 height 11
click at [306, 5] on div "ID 25086 Creative Team O - Done Title 19 / 128 Revisão POIs Merida Description …" at bounding box center [273, 130] width 546 height 260
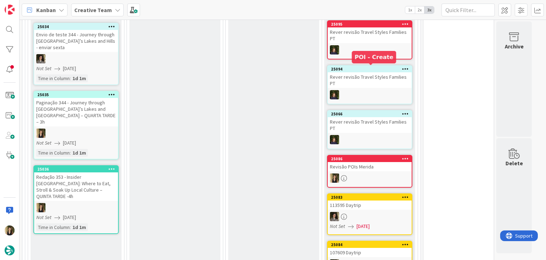
click at [384, 162] on div "Revisão POIs Merida" at bounding box center [370, 166] width 84 height 9
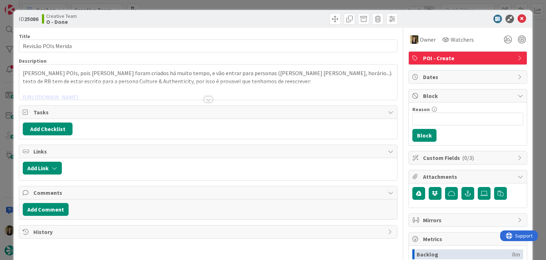
click at [457, 59] on span "POI - Create" at bounding box center [468, 58] width 91 height 9
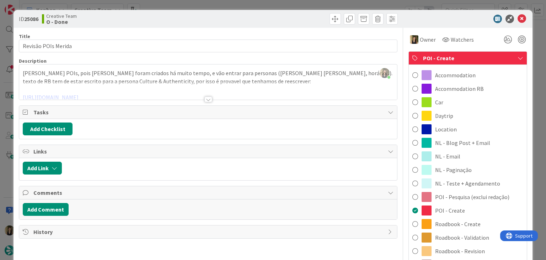
drag, startPoint x: 306, startPoint y: 12, endPoint x: 303, endPoint y: 0, distance: 12.3
click at [304, 12] on div "ID 25086 Creative Team O - Done" at bounding box center [273, 19] width 519 height 18
click at [303, 0] on div "ID 25086 Creative Team O - Done Title 19 / 128 Revisão POIs Merida Description …" at bounding box center [273, 130] width 546 height 260
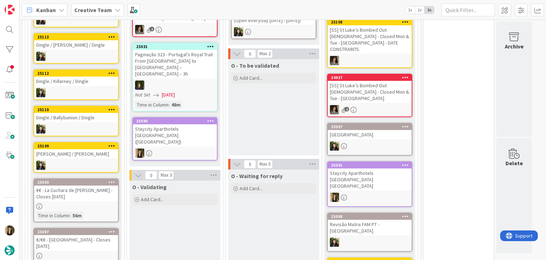
scroll to position [391, 0]
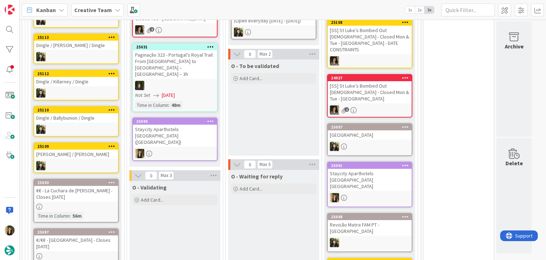
click at [278, 118] on div "O - To be validated Add Card..." at bounding box center [273, 107] width 91 height 96
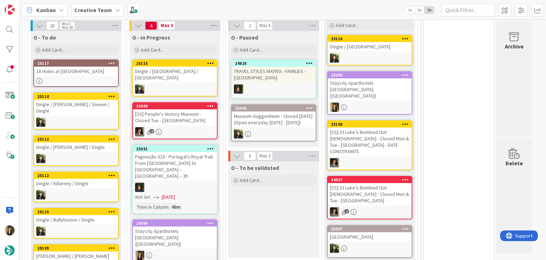
scroll to position [284, 0]
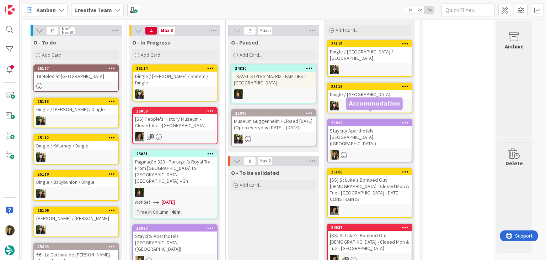
click at [368, 120] on div "25092" at bounding box center [371, 122] width 81 height 5
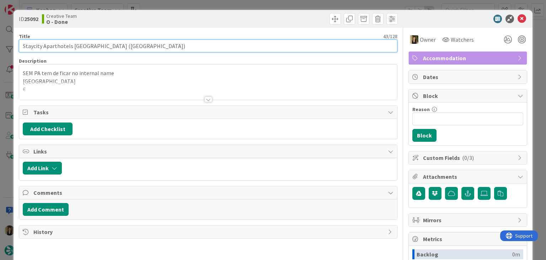
drag, startPoint x: 91, startPoint y: 44, endPoint x: 16, endPoint y: 44, distance: 75.8
click at [16, 44] on div "ID 25092 Creative Team O - Done Title 43 / 128 Staycity Aparthotels Dublin Cast…" at bounding box center [273, 191] width 519 height 362
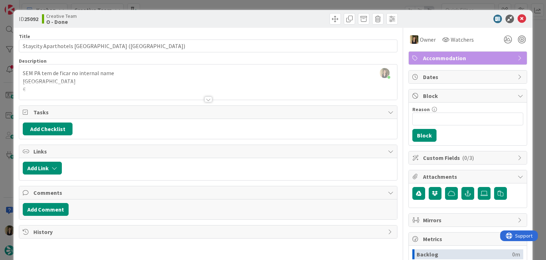
click at [160, 4] on div "ID 25092 Creative Team O - Done Title 43 / 128 Staycity Aparthotels Dublin Cast…" at bounding box center [273, 130] width 546 height 260
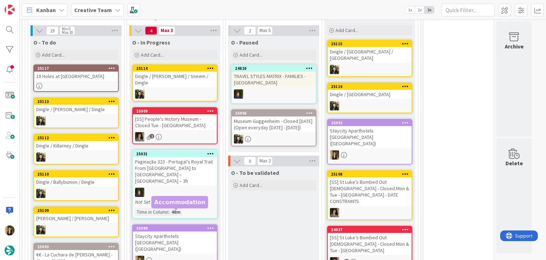
click at [181, 231] on div "Staycity Aparthotels London Greenwich (SEM PA)" at bounding box center [175, 242] width 84 height 22
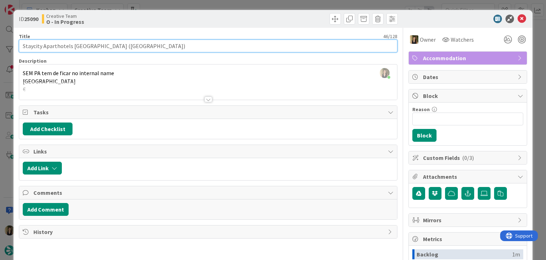
drag, startPoint x: 115, startPoint y: 46, endPoint x: 14, endPoint y: 46, distance: 101.0
click at [14, 46] on div "ID 25090 Creative Team O - In Progress Title 46 / 128 Staycity Aparthotels Lond…" at bounding box center [273, 191] width 519 height 362
drag, startPoint x: 155, startPoint y: 44, endPoint x: 19, endPoint y: 43, distance: 136.2
click at [19, 43] on input "Staycity Aparthotels London Greenwich (SEM PA)" at bounding box center [208, 45] width 378 height 13
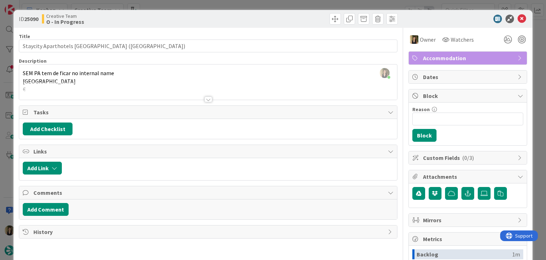
click at [185, 16] on div "Creative Team O - In Progress" at bounding box center [124, 18] width 165 height 11
click at [186, 4] on div "ID 25090 Creative Team O - In Progress Title 46 / 128 Staycity Aparthotels Lond…" at bounding box center [273, 130] width 546 height 260
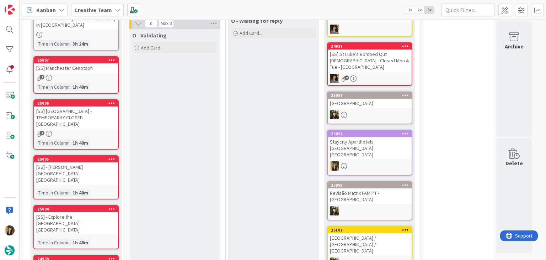
scroll to position [391, 0]
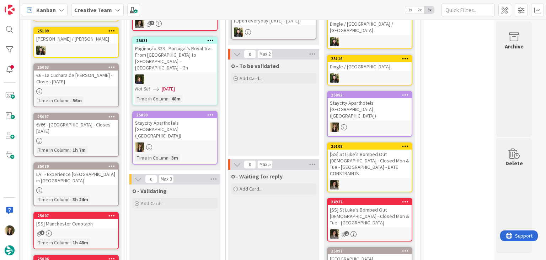
click at [272, 145] on div "O - To be validated Add Card..." at bounding box center [273, 107] width 91 height 96
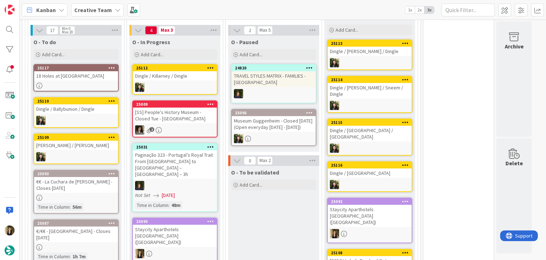
scroll to position [284, 0]
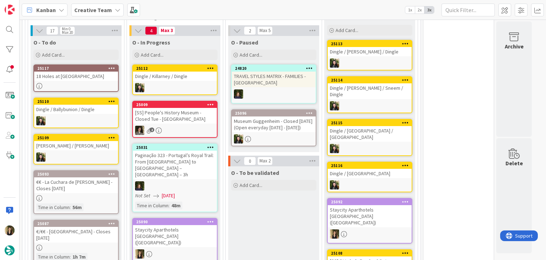
click at [184, 231] on div "Staycity Aparthotels London Greenwich (SEM PA)" at bounding box center [175, 236] width 84 height 22
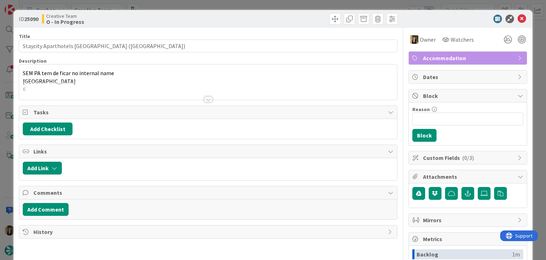
drag, startPoint x: 249, startPoint y: 3, endPoint x: 246, endPoint y: 59, distance: 56.6
click at [249, 4] on div "ID 25090 Creative Team O - In Progress Title 46 / 128 Staycity Aparthotels Lond…" at bounding box center [273, 130] width 546 height 260
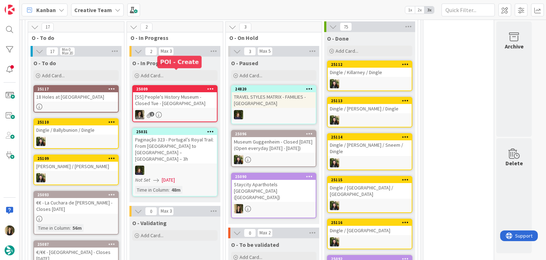
scroll to position [255, 0]
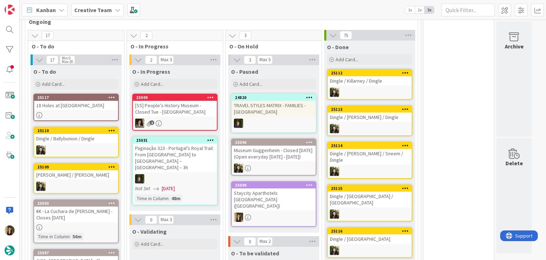
click at [267, 207] on div "Staycity Aparthotels London Greenwich (SEM PA)" at bounding box center [274, 199] width 84 height 22
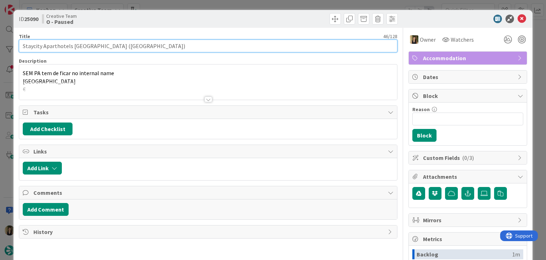
drag, startPoint x: 115, startPoint y: 45, endPoint x: 12, endPoint y: 42, distance: 103.2
click at [12, 42] on div "ID 25090 Creative Team O - Paused Title 46 / 128 Staycity Aparthotels London Gr…" at bounding box center [273, 130] width 546 height 260
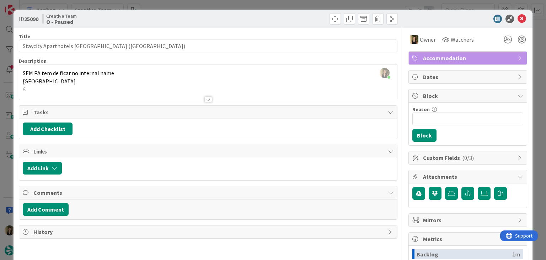
click at [193, 5] on div "ID 25090 Creative Team O - Paused Title 46 / 128 Staycity Aparthotels London Gr…" at bounding box center [273, 130] width 546 height 260
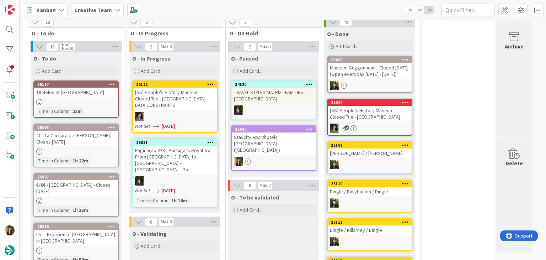
scroll to position [290, 0]
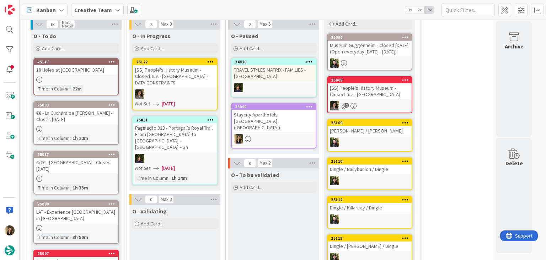
drag, startPoint x: 278, startPoint y: 215, endPoint x: 402, endPoint y: 107, distance: 164.1
click at [278, 214] on div "O - To be validated Add Card..." at bounding box center [273, 216] width 91 height 96
